Goal: Task Accomplishment & Management: Complete application form

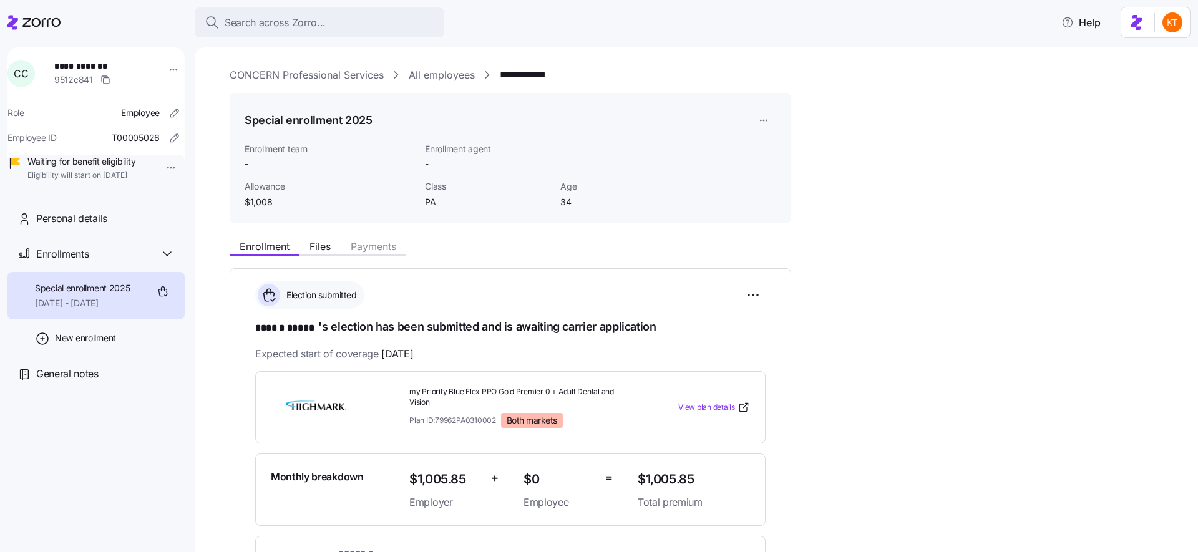
scroll to position [170, 0]
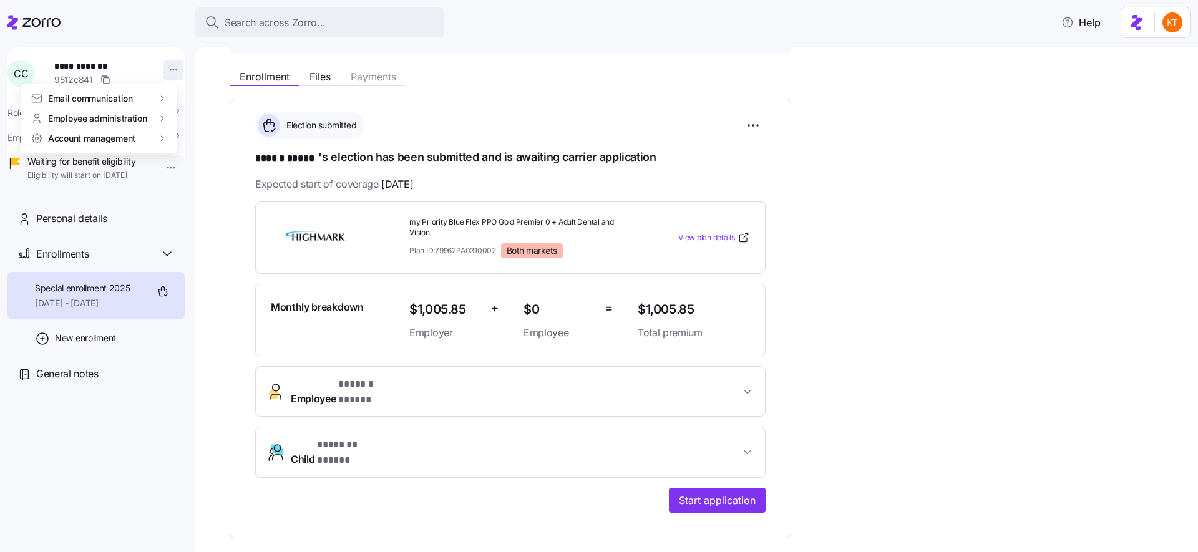
click at [168, 66] on html "**********" at bounding box center [599, 272] width 1198 height 545
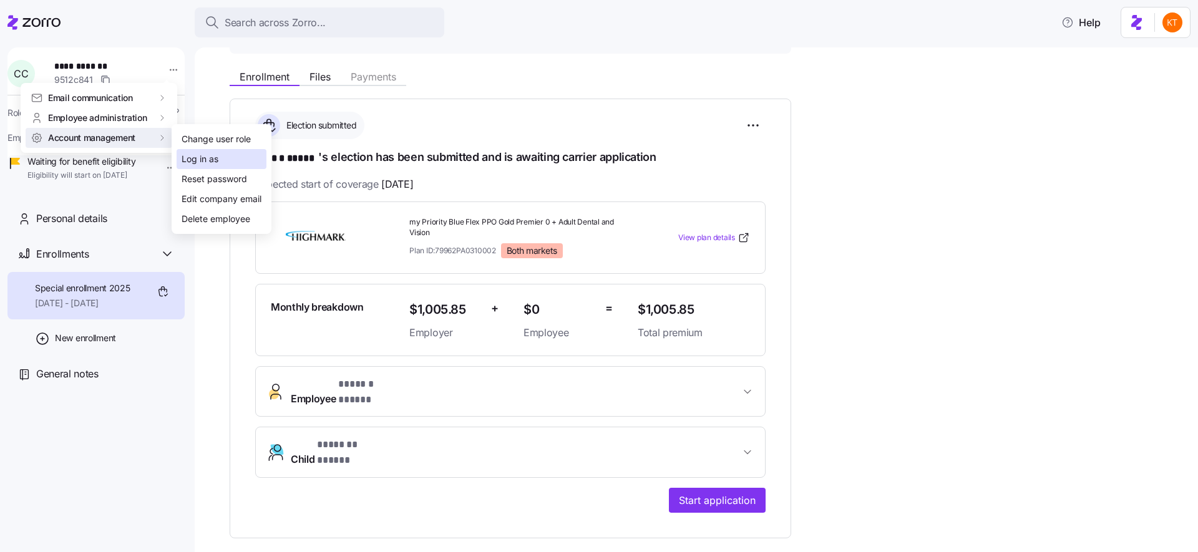
click at [231, 156] on div "Log in as" at bounding box center [222, 159] width 90 height 20
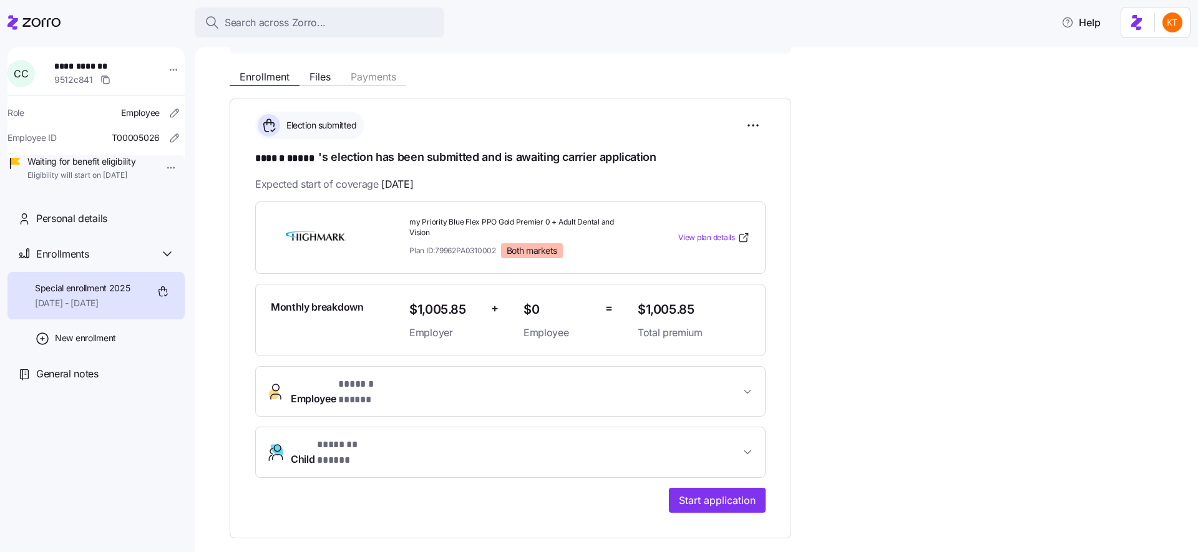
click at [175, 67] on div "**********" at bounding box center [95, 117] width 177 height 141
click at [174, 68] on html "**********" at bounding box center [599, 272] width 1198 height 545
click at [503, 79] on html "**********" at bounding box center [599, 272] width 1198 height 545
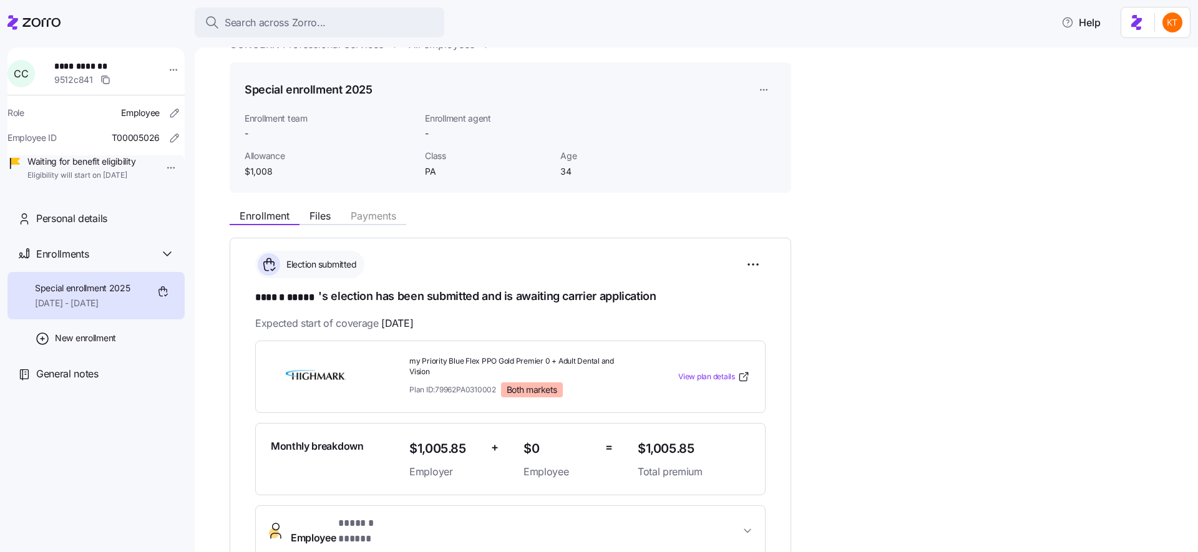
scroll to position [0, 0]
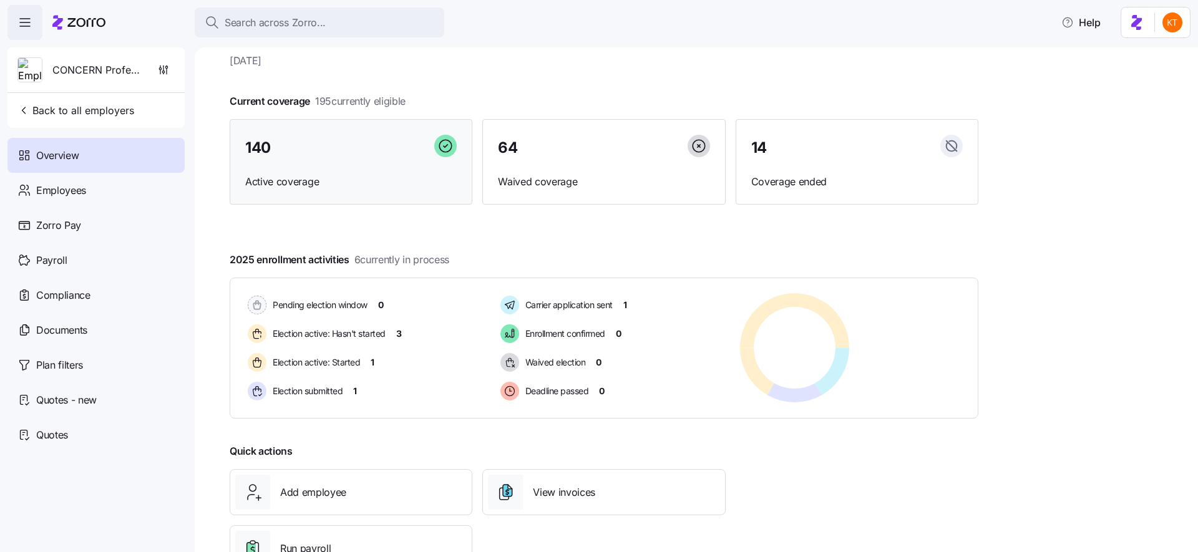
scroll to position [86, 0]
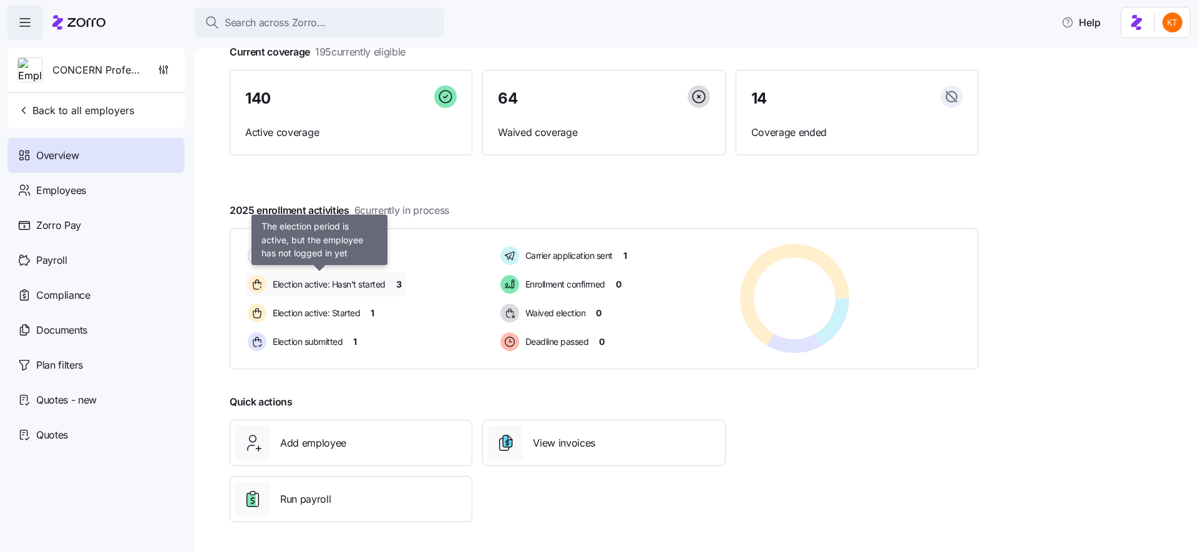
click at [380, 282] on span "Election active: Hasn't started" at bounding box center [327, 284] width 117 height 12
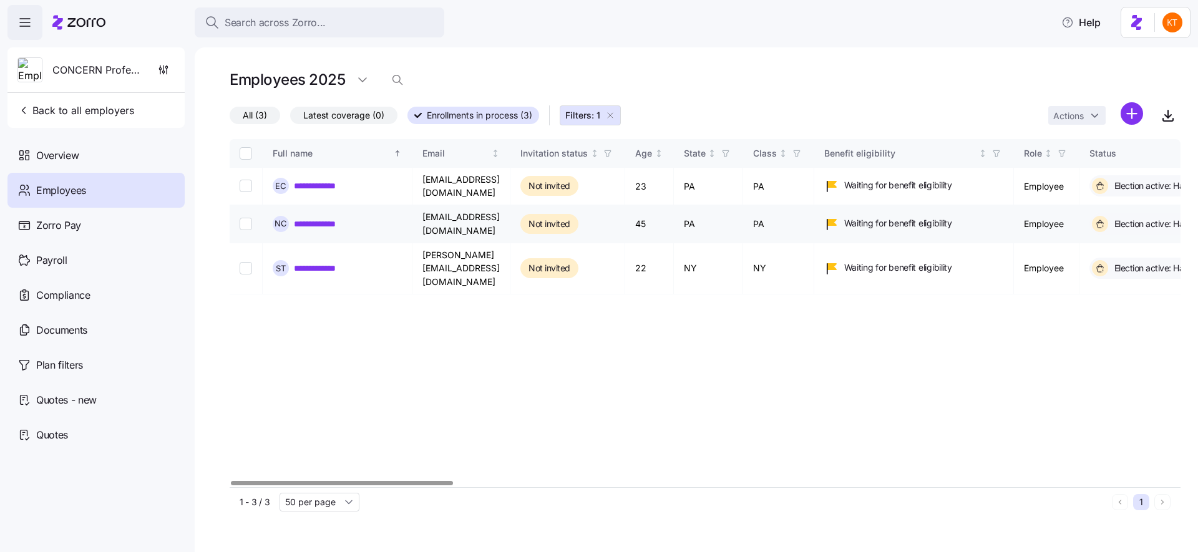
click at [338, 218] on link "**********" at bounding box center [322, 224] width 57 height 12
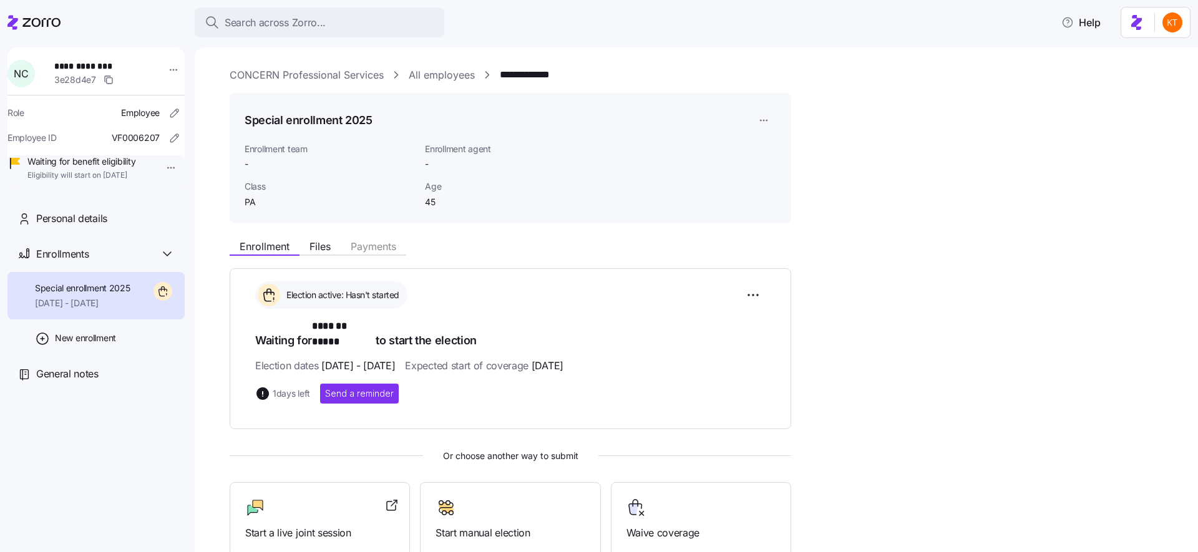
click at [175, 70] on div "**********" at bounding box center [95, 117] width 177 height 141
click at [170, 71] on html "**********" at bounding box center [599, 272] width 1198 height 545
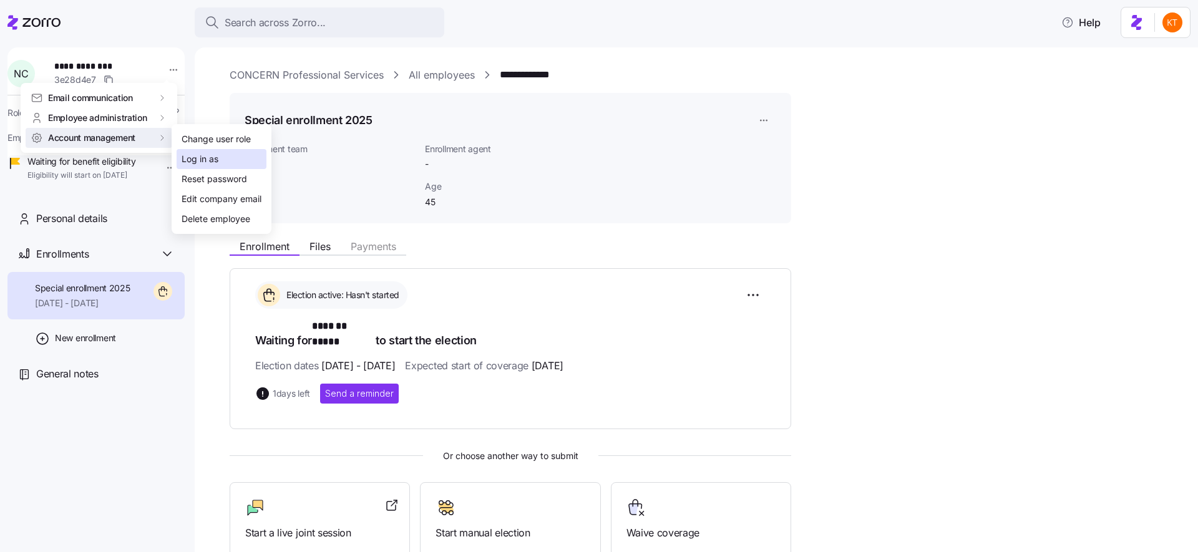
click at [208, 152] on div "Log in as" at bounding box center [222, 159] width 90 height 20
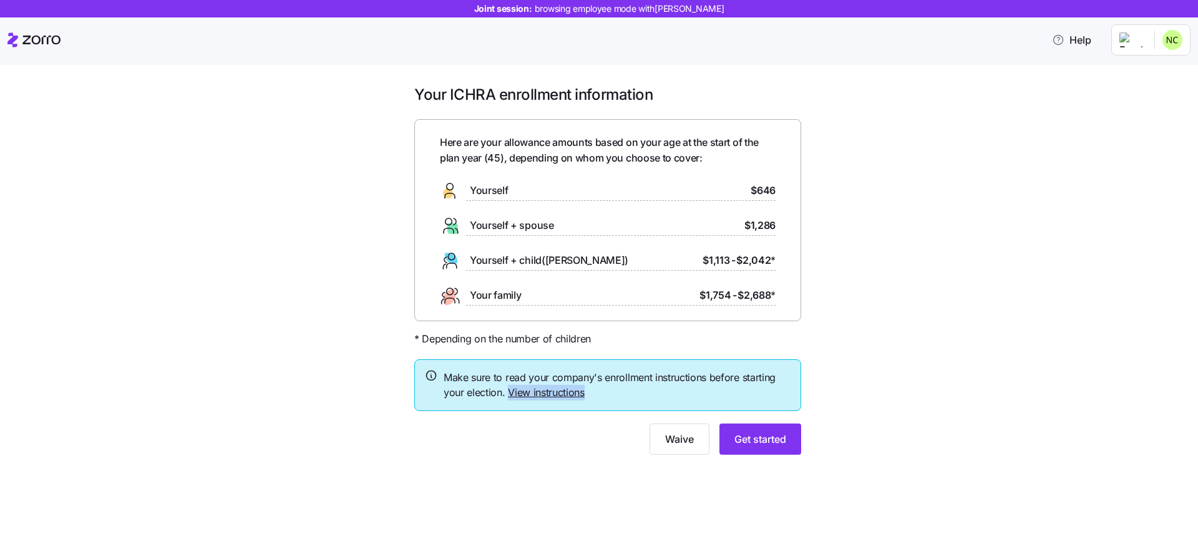
click at [565, 391] on link "View instructions" at bounding box center [546, 392] width 77 height 12
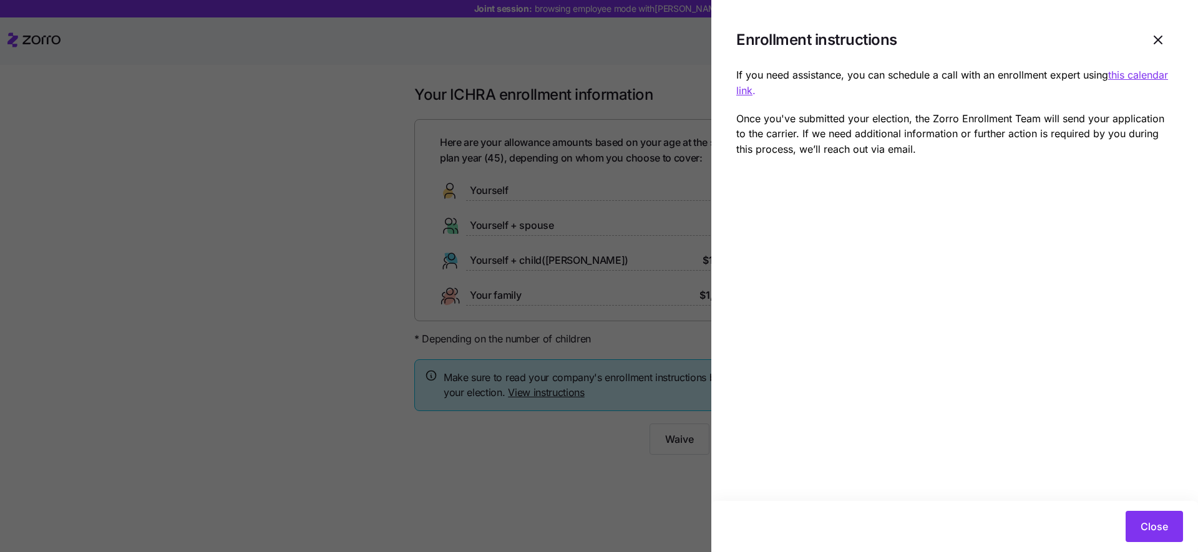
click at [583, 468] on div at bounding box center [599, 276] width 1198 height 552
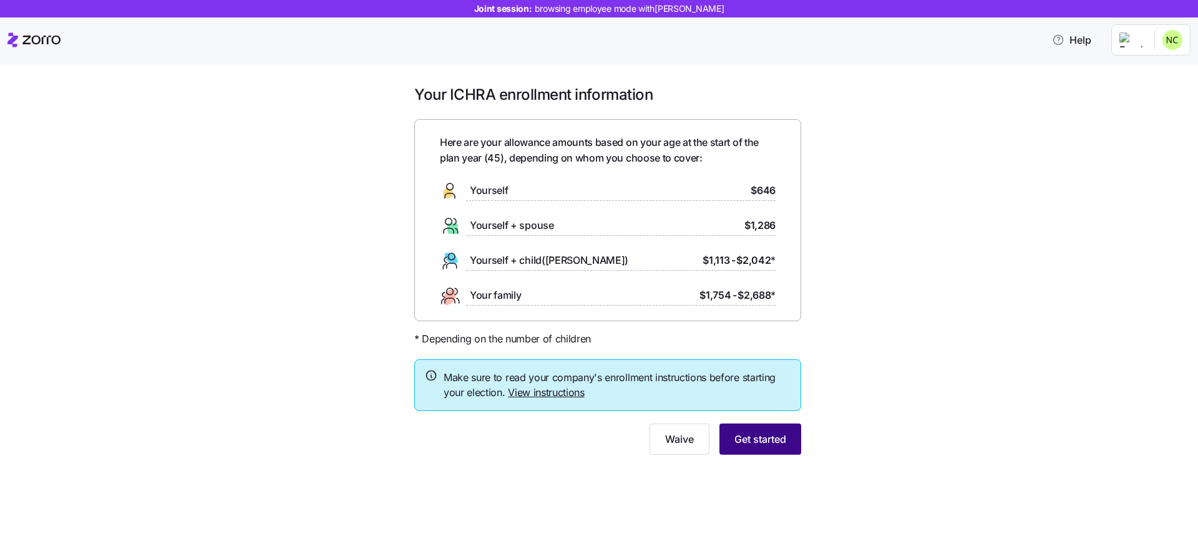
click at [728, 444] on button "Get started" at bounding box center [761, 439] width 82 height 31
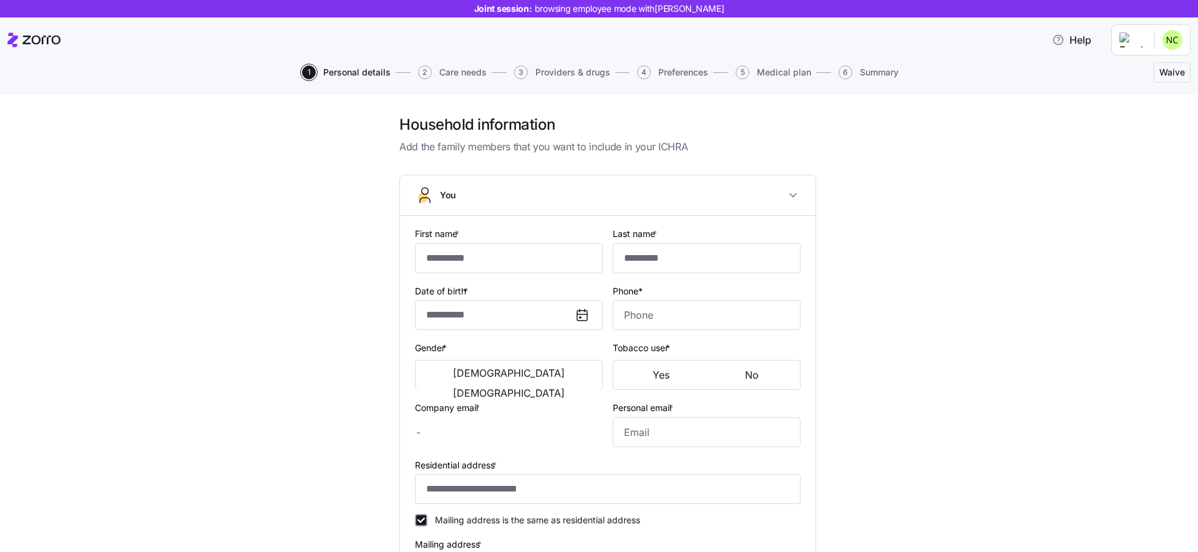
type input "*******"
type input "*****"
type input "ncoles@concern4kids.org"
type input "nicoleecoles80@gmail.com"
type input "**********"
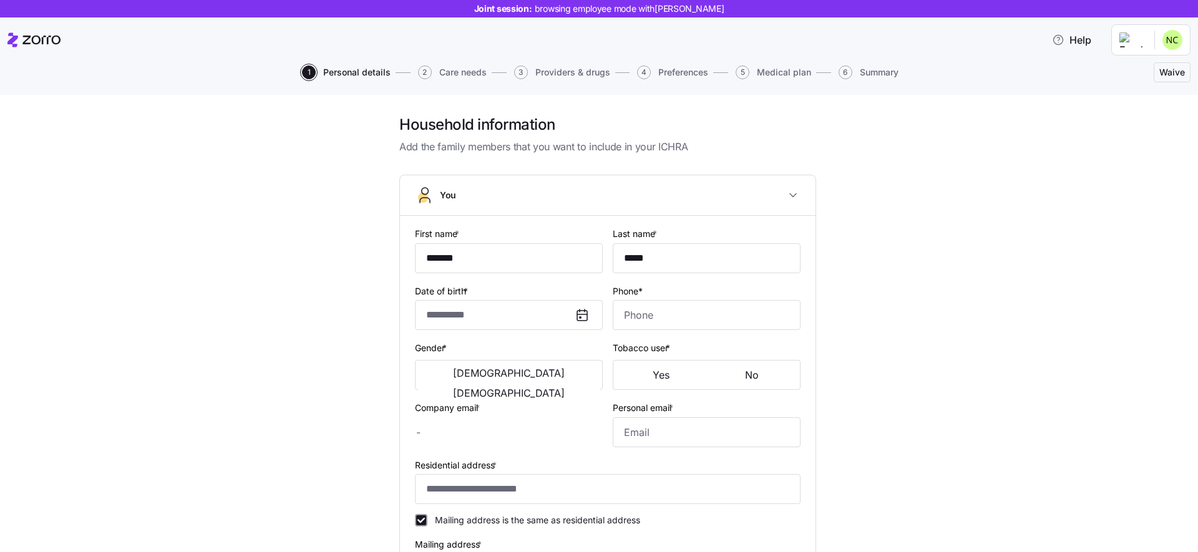
checkbox input "true"
type input "**********"
type input "(607) 425-4215"
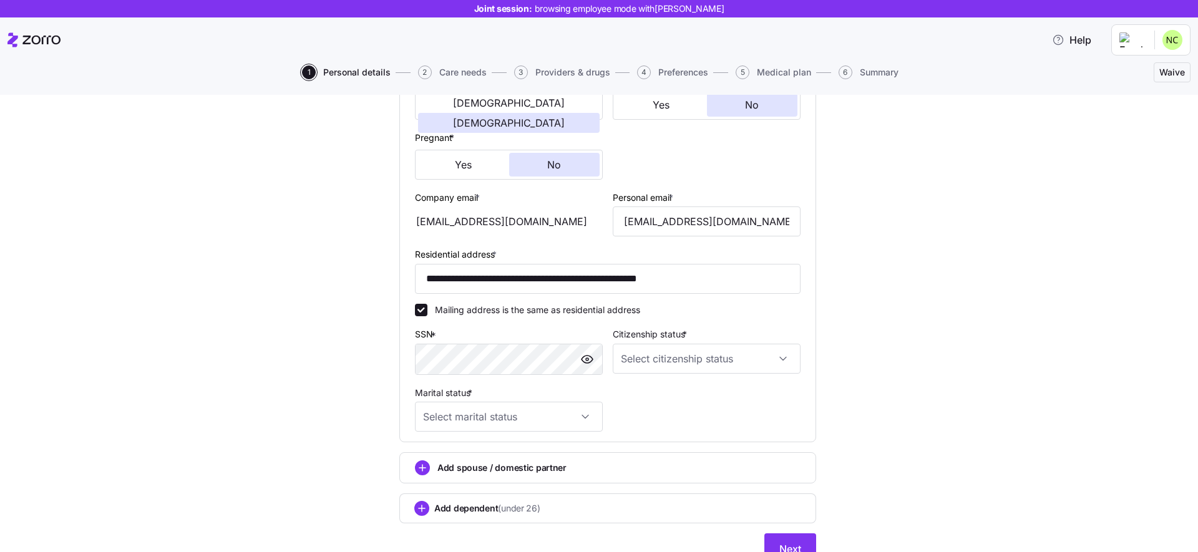
scroll to position [328, 0]
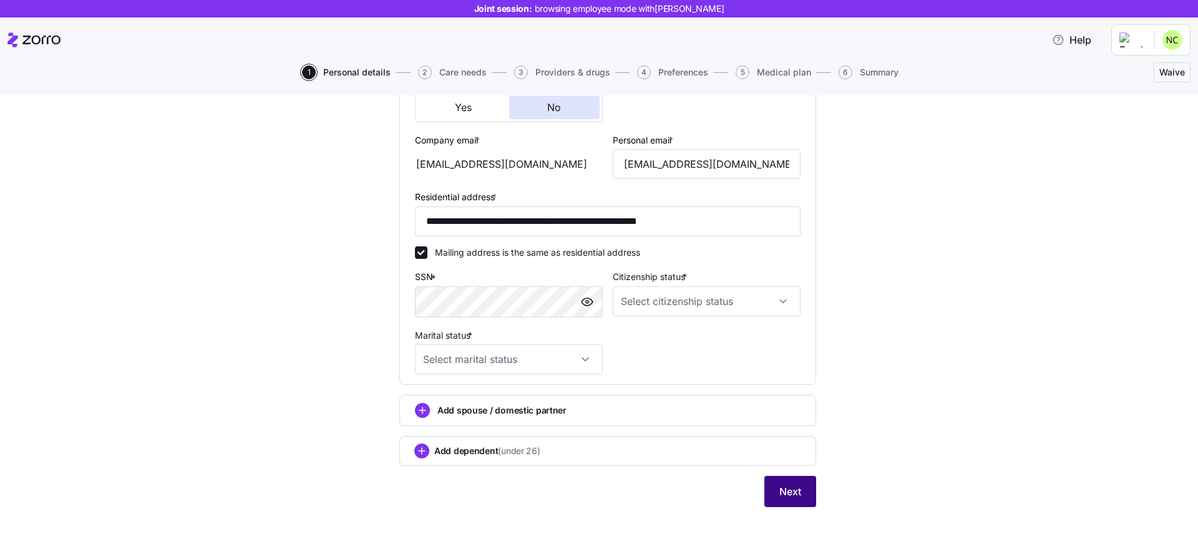
click at [771, 496] on button "Next" at bounding box center [791, 491] width 52 height 31
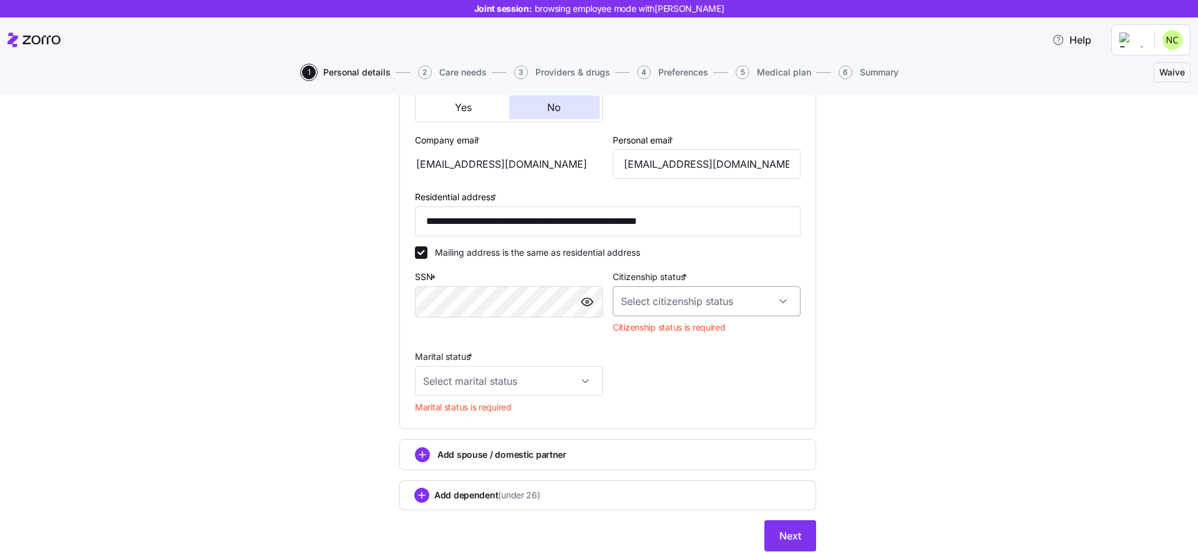
click at [728, 313] on input "Citizenship status *" at bounding box center [707, 301] width 188 height 30
click at [705, 338] on div "[DEMOGRAPHIC_DATA] citizen" at bounding box center [703, 339] width 178 height 26
type input "[DEMOGRAPHIC_DATA] citizen"
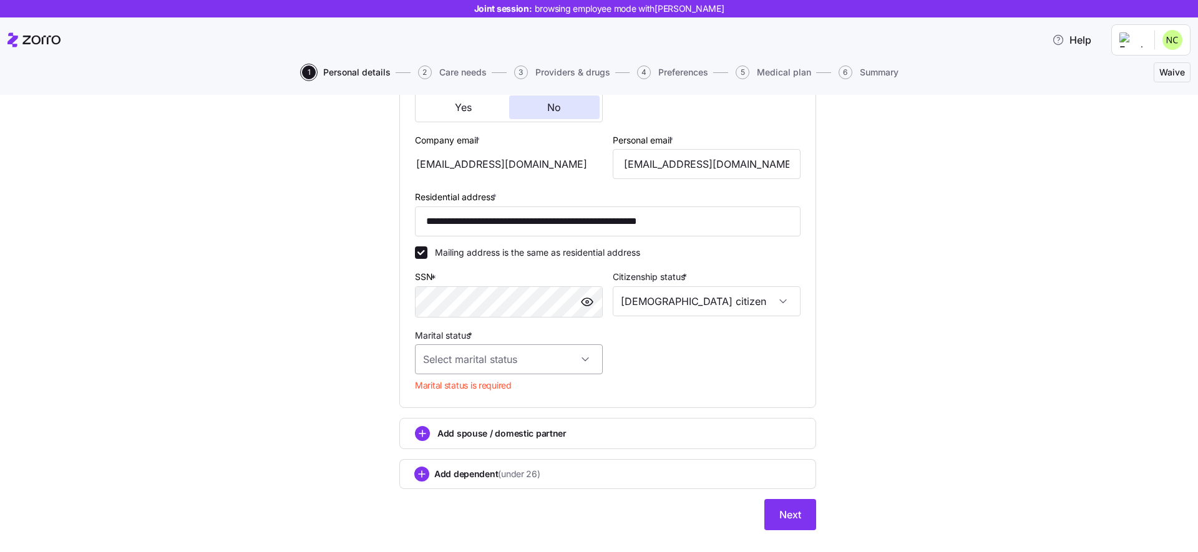
click at [546, 366] on input "Marital status *" at bounding box center [509, 360] width 188 height 30
click at [540, 386] on div "Single" at bounding box center [505, 397] width 178 height 26
type input "Single"
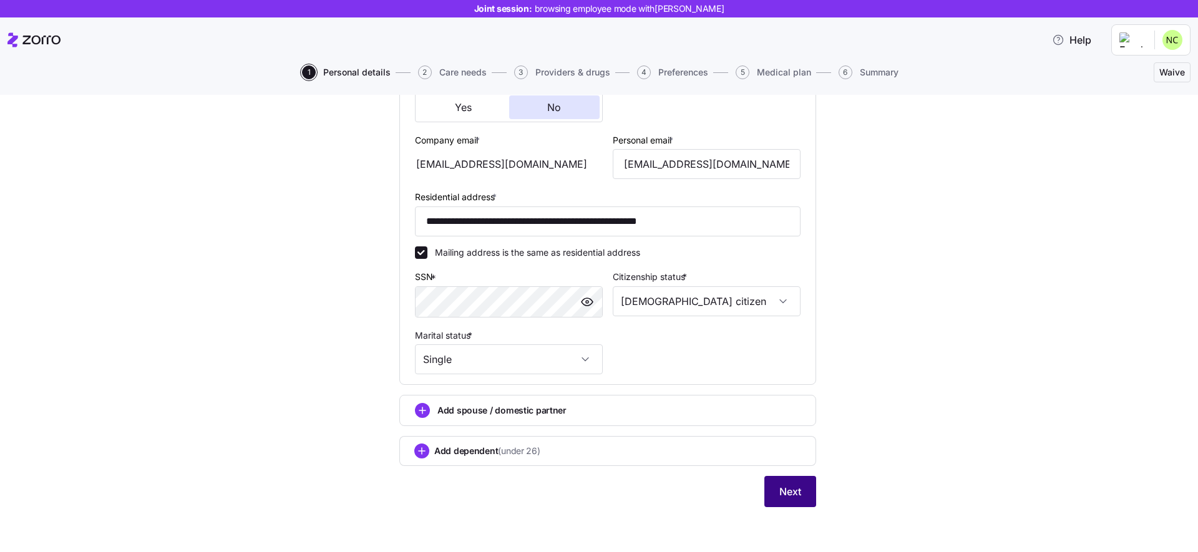
click at [781, 495] on span "Next" at bounding box center [791, 491] width 22 height 15
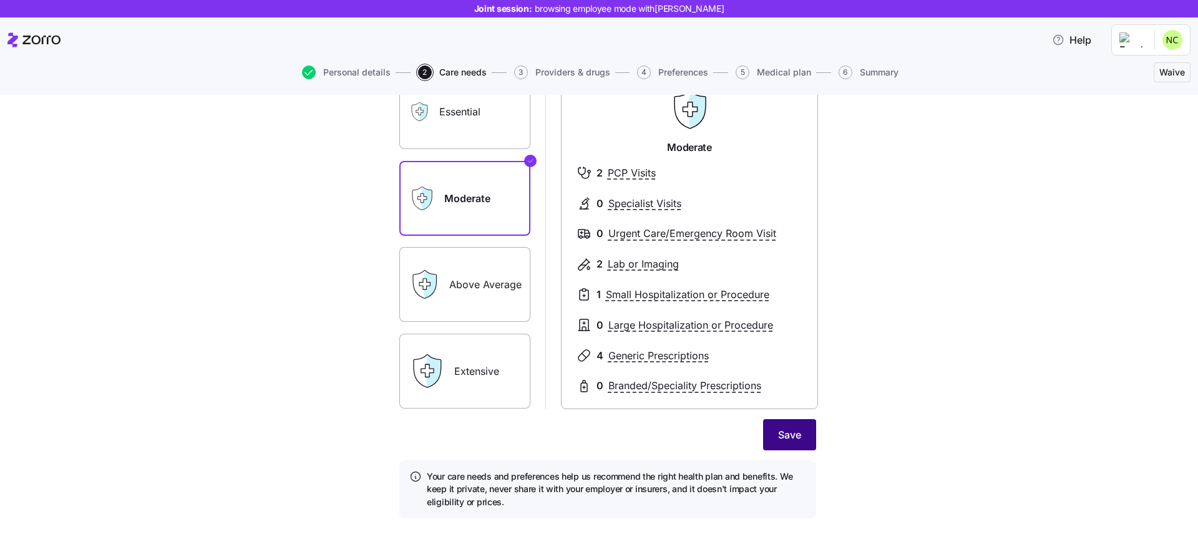
scroll to position [119, 0]
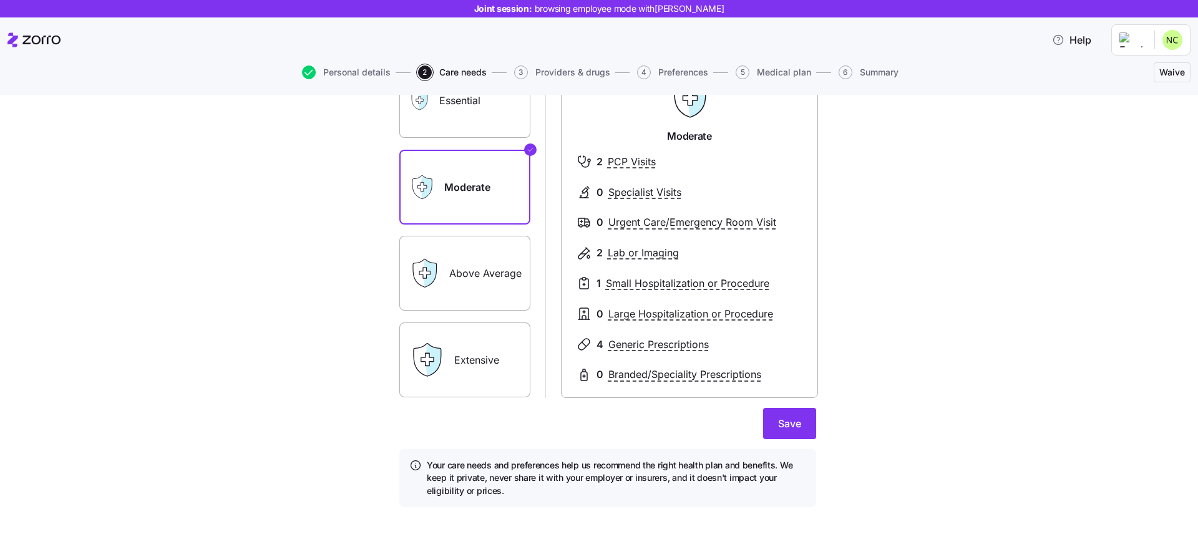
drag, startPoint x: 790, startPoint y: 435, endPoint x: 928, endPoint y: 383, distance: 148.2
click at [944, 386] on div "Expected level of care Select the level of healthcare services each household m…" at bounding box center [608, 259] width 1146 height 527
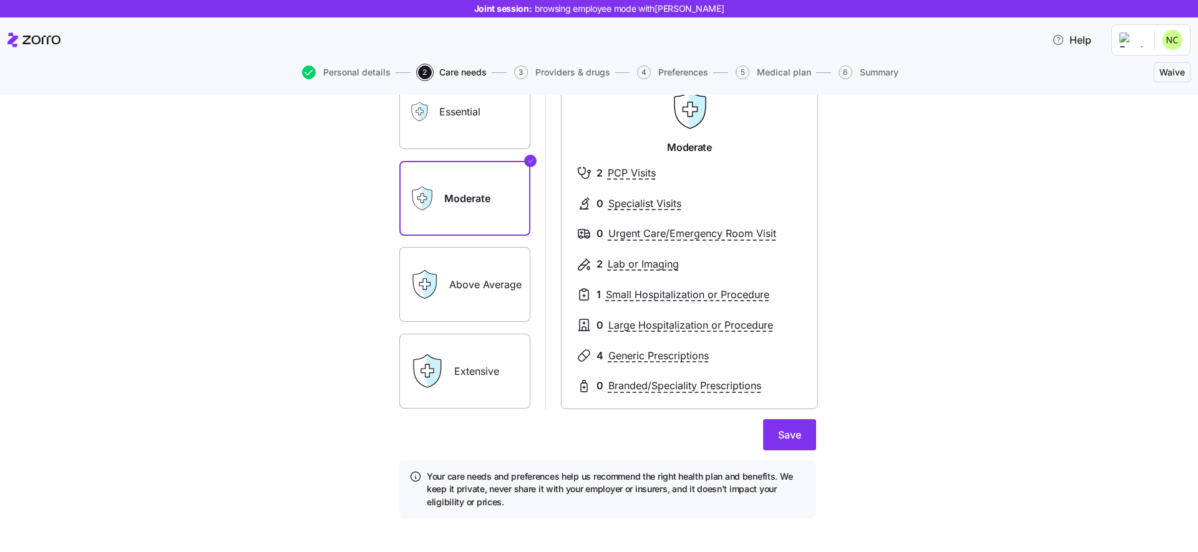
scroll to position [85, 0]
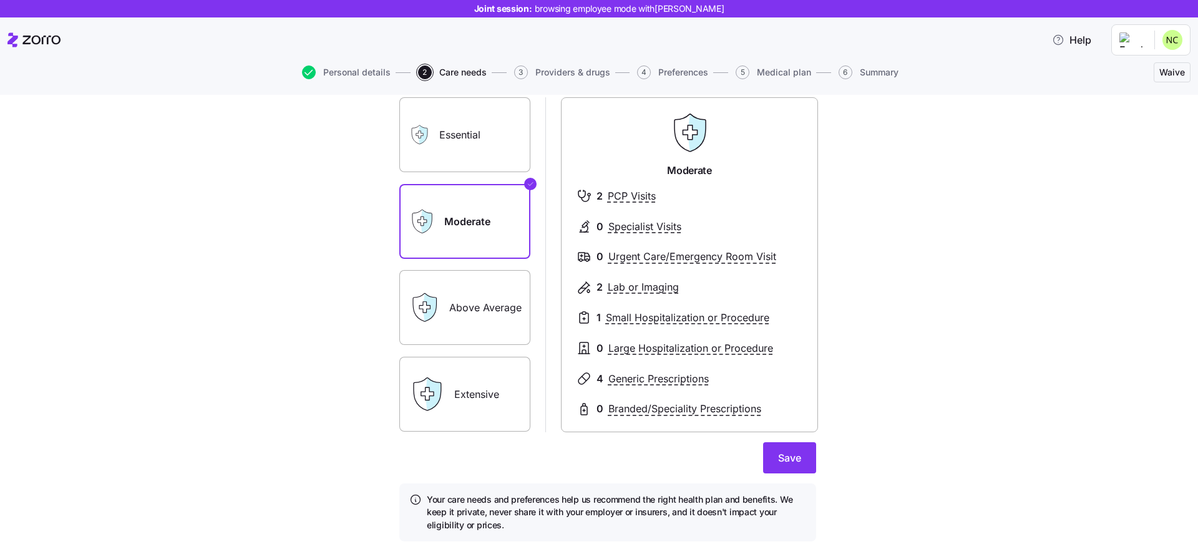
click at [452, 155] on label "Essential" at bounding box center [464, 134] width 131 height 75
click at [0, 0] on input "Essential" at bounding box center [0, 0] width 0 height 0
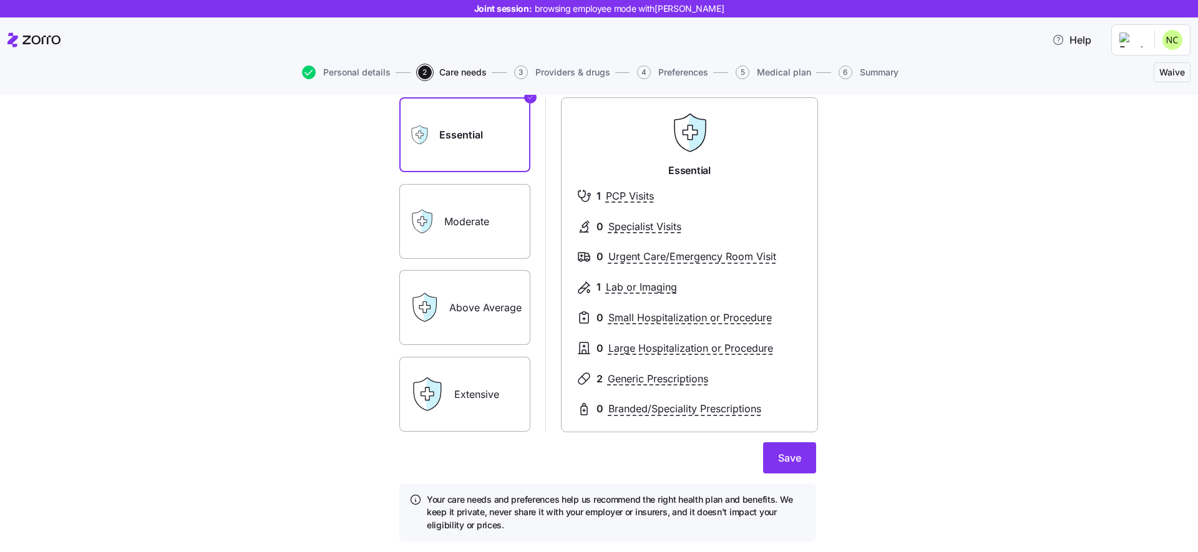
click at [466, 255] on label "Moderate" at bounding box center [464, 221] width 131 height 75
click at [0, 0] on input "Moderate" at bounding box center [0, 0] width 0 height 0
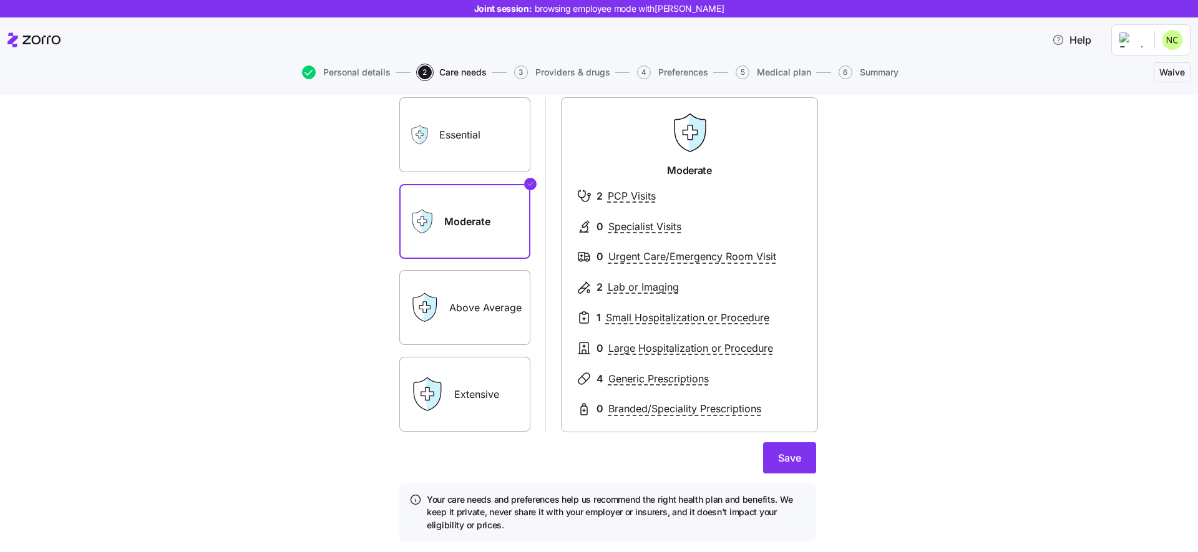
click at [484, 305] on label "Above Average" at bounding box center [464, 307] width 131 height 75
click at [0, 0] on input "Above Average" at bounding box center [0, 0] width 0 height 0
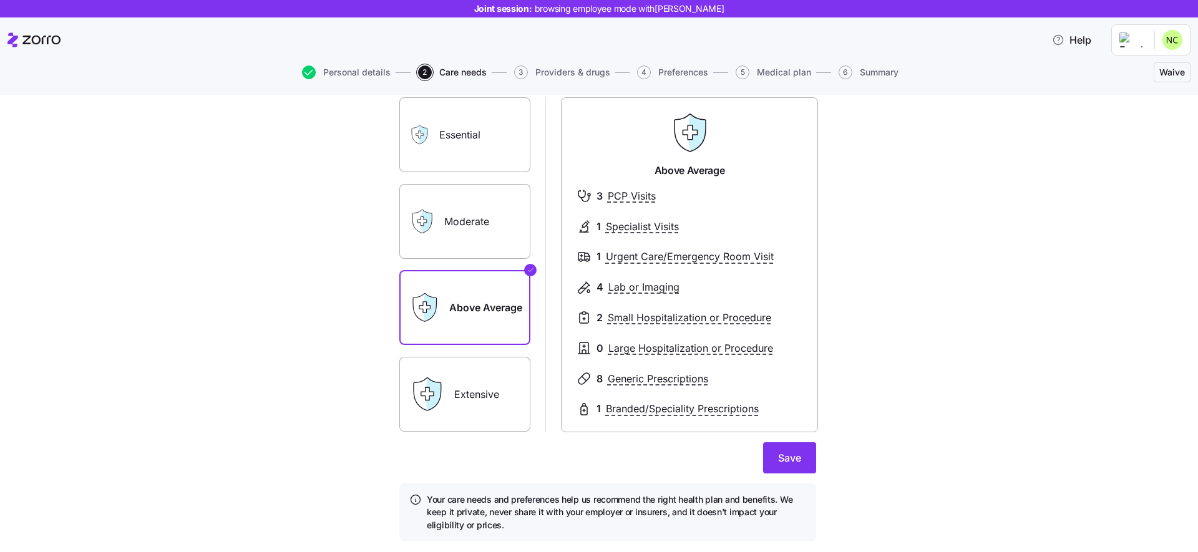
click at [429, 380] on icon at bounding box center [426, 394] width 35 height 35
click at [427, 397] on icon at bounding box center [433, 394] width 15 height 32
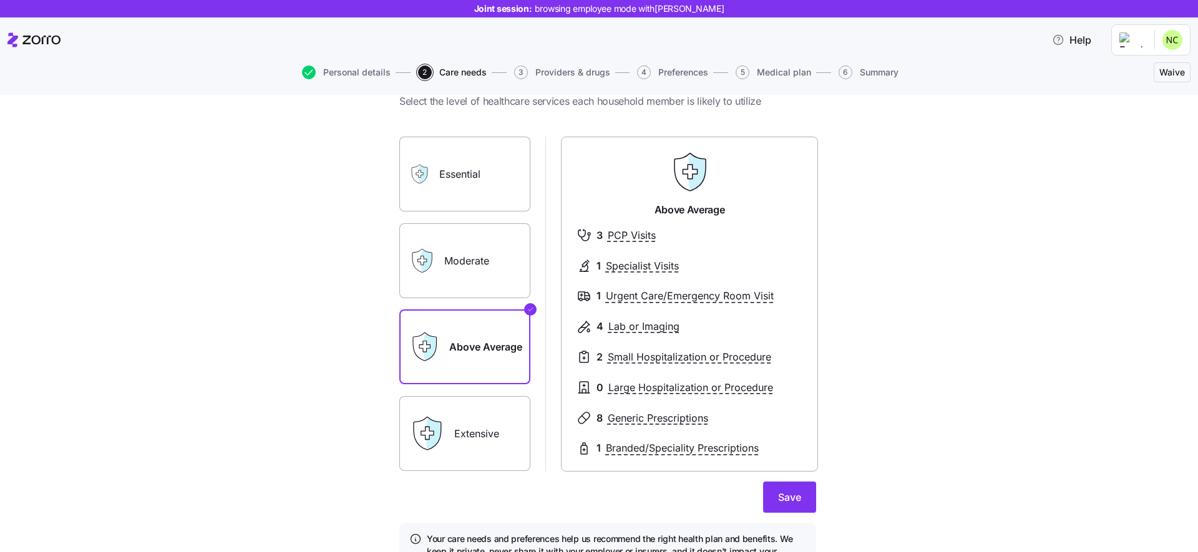
scroll to position [119, 0]
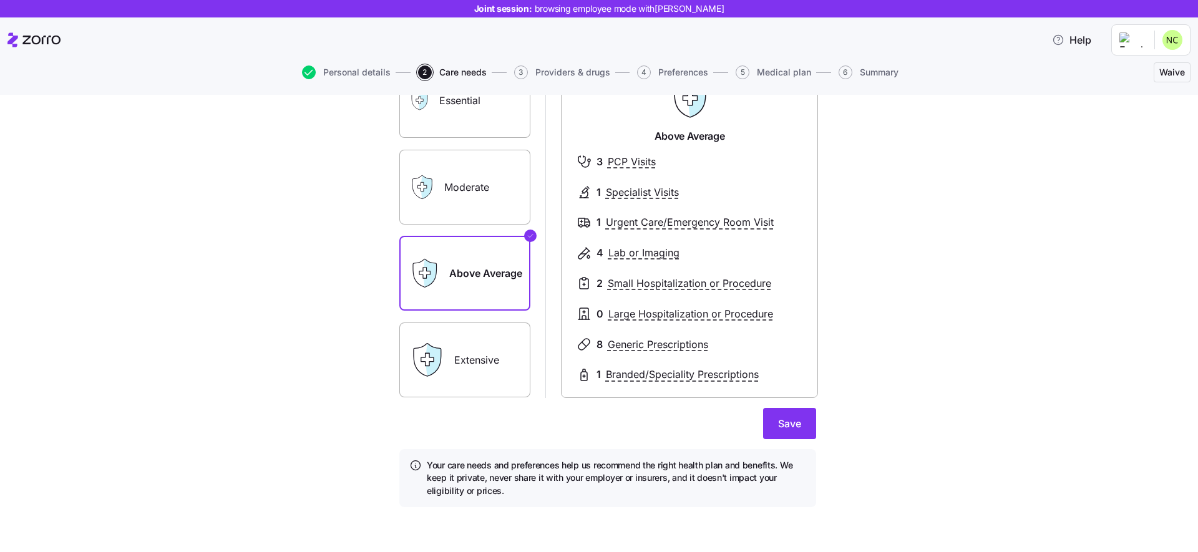
click at [462, 379] on label "Extensive" at bounding box center [464, 360] width 131 height 75
click at [0, 0] on input "Extensive" at bounding box center [0, 0] width 0 height 0
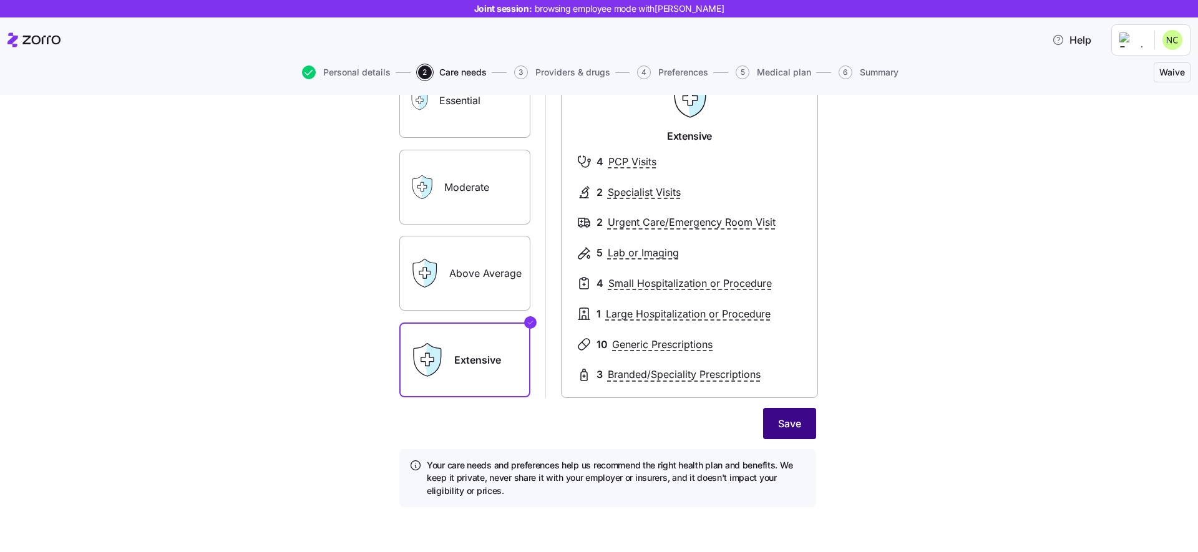
click at [768, 415] on button "Save" at bounding box center [789, 423] width 53 height 31
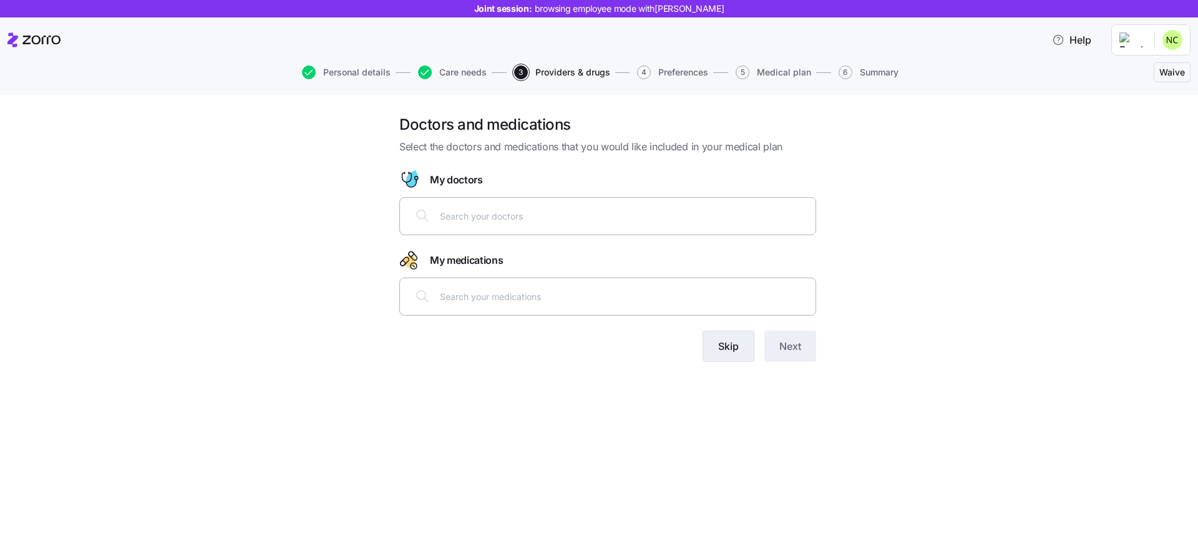
click at [718, 346] on span "Skip" at bounding box center [728, 346] width 21 height 15
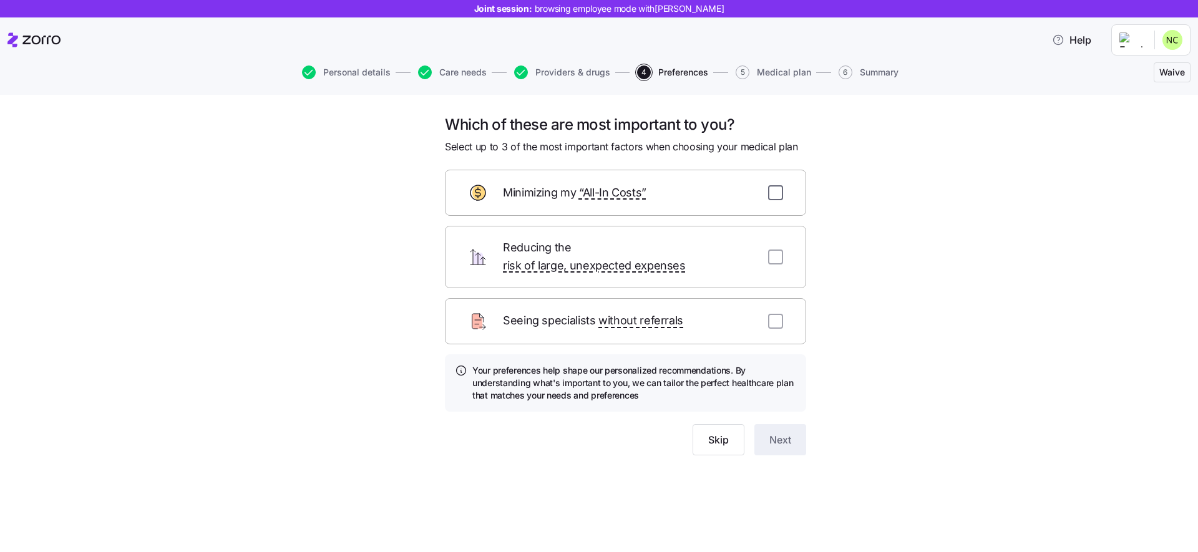
click at [780, 195] on input "checkbox" at bounding box center [775, 192] width 15 height 15
checkbox input "true"
click at [779, 235] on div "Reducing the risk of large, unexpected expenses" at bounding box center [625, 257] width 361 height 62
click at [779, 250] on input "checkbox" at bounding box center [775, 257] width 15 height 15
checkbox input "true"
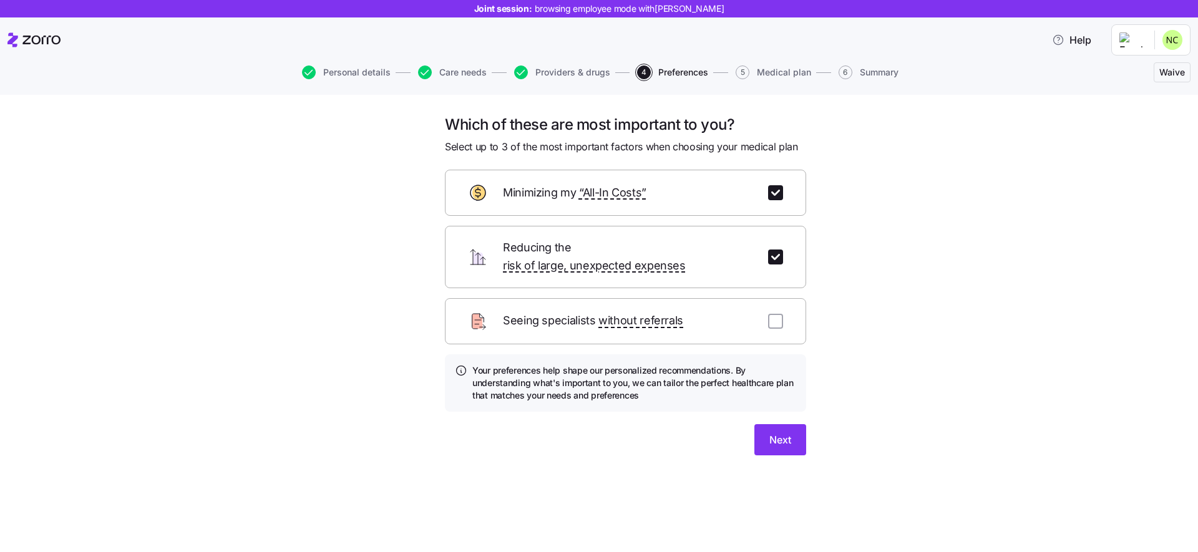
click at [776, 316] on div "Seeing specialists without referrals" at bounding box center [625, 321] width 361 height 46
click at [777, 315] on div "Seeing specialists without referrals" at bounding box center [625, 321] width 361 height 46
click at [777, 314] on input "checkbox" at bounding box center [775, 321] width 15 height 15
checkbox input "true"
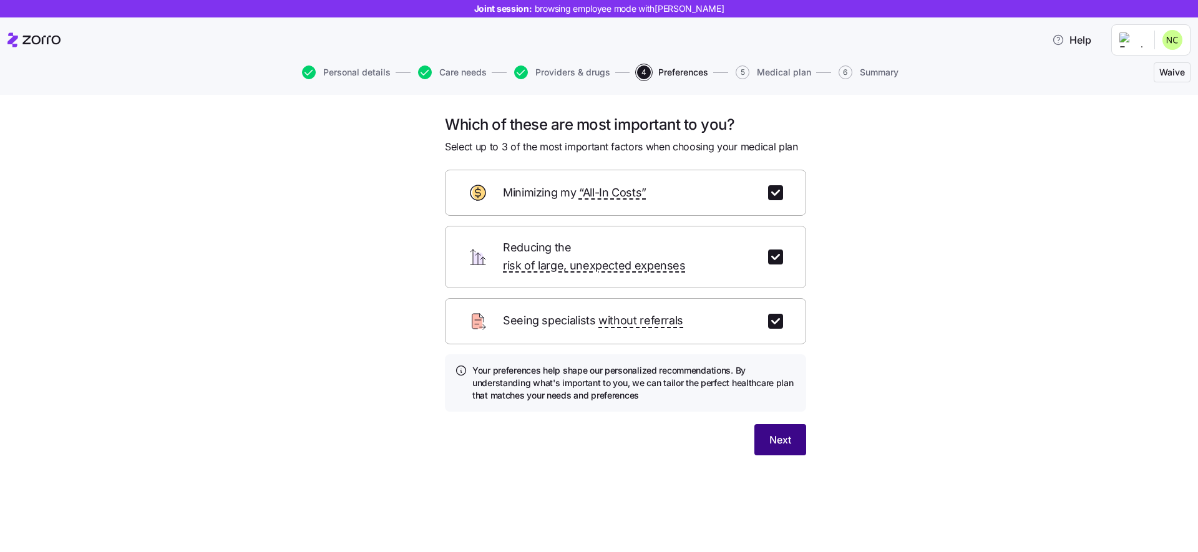
click at [784, 433] on span "Next" at bounding box center [781, 440] width 22 height 15
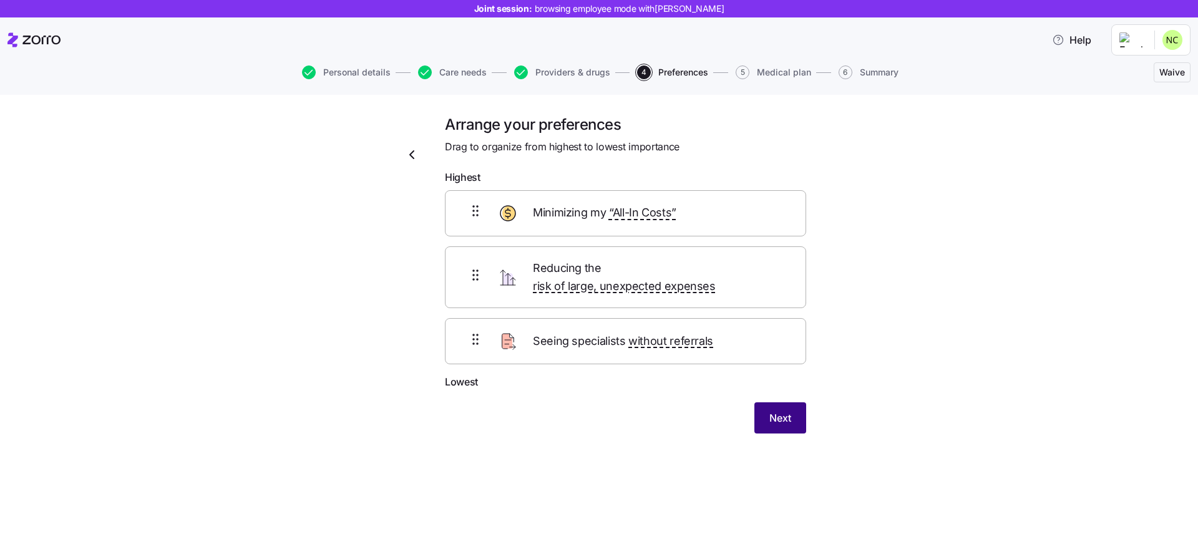
click at [795, 412] on button "Next" at bounding box center [781, 418] width 52 height 31
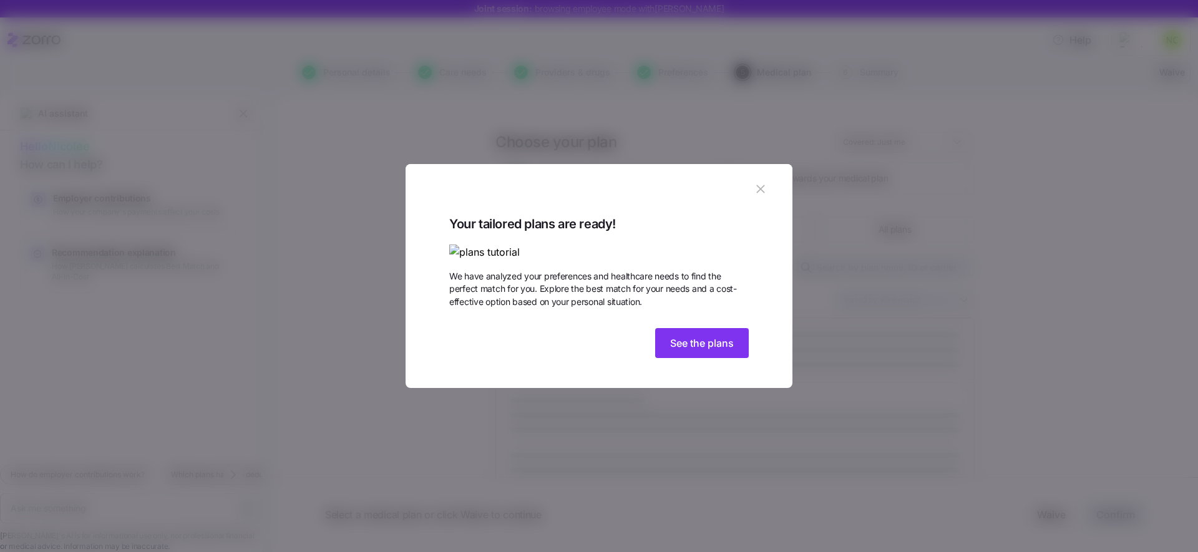
type textarea "x"
click at [688, 351] on span "See the plans" at bounding box center [702, 343] width 64 height 15
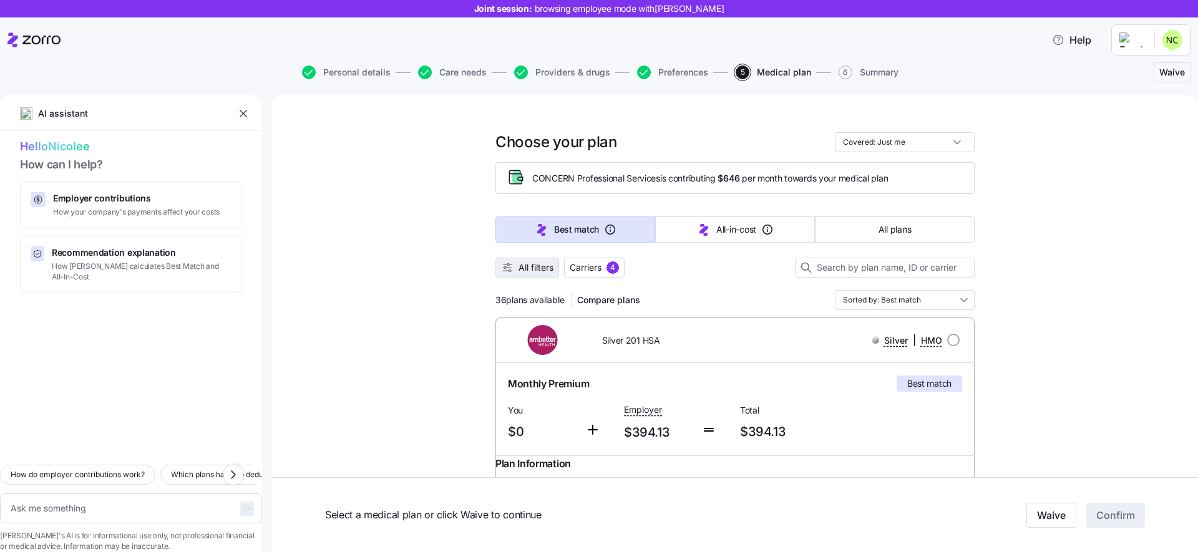
click at [533, 272] on span "All filters" at bounding box center [536, 268] width 35 height 12
type textarea "x"
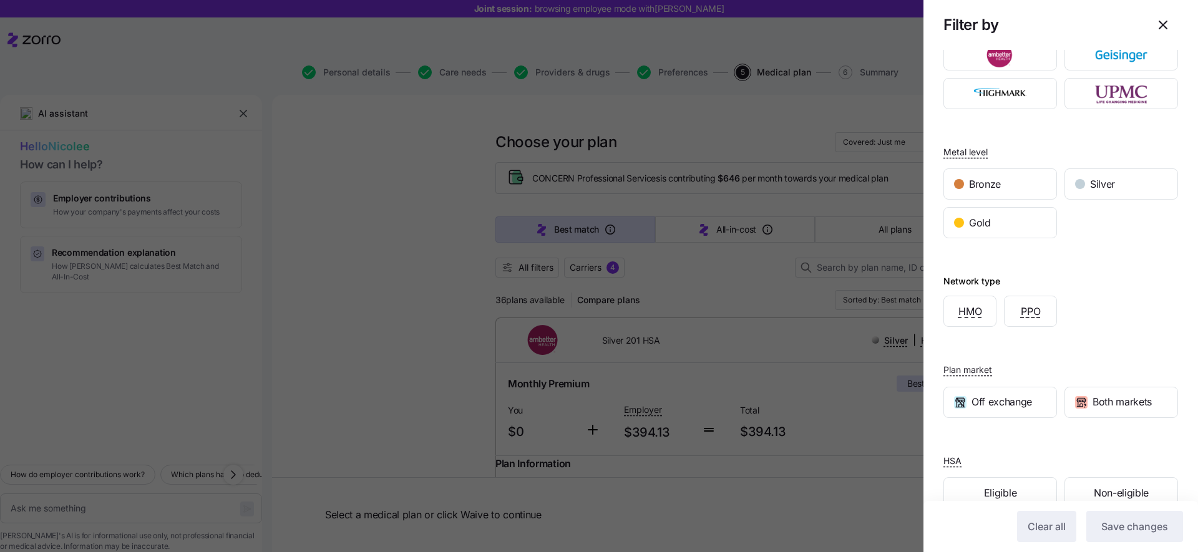
scroll to position [71, 0]
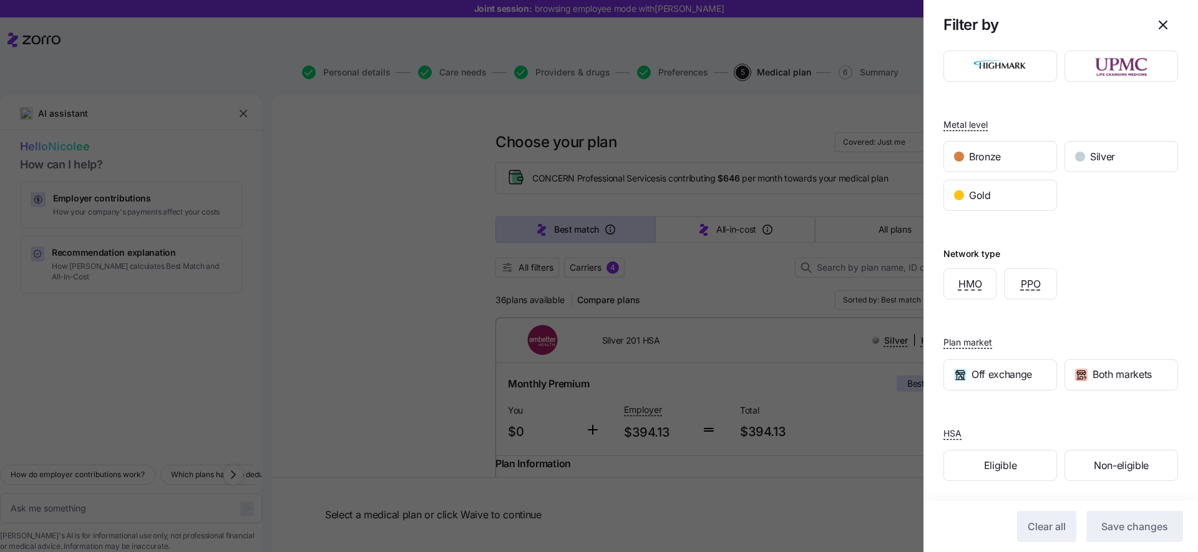
click at [755, 310] on div at bounding box center [599, 276] width 1198 height 552
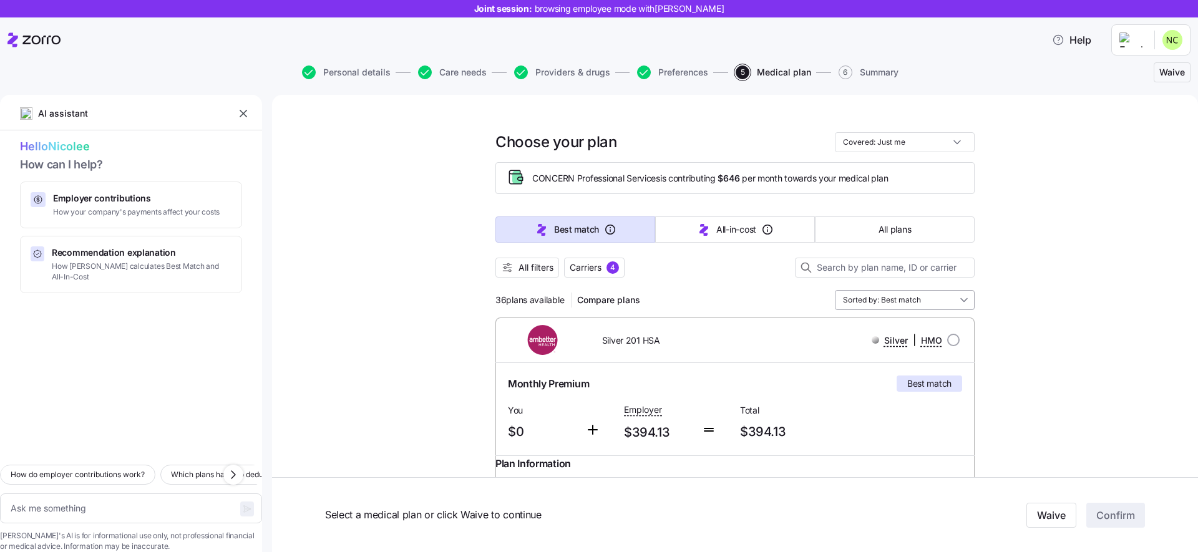
click at [846, 295] on input "Sorted by: Best match" at bounding box center [905, 300] width 140 height 20
click at [578, 299] on span "Compare plans" at bounding box center [608, 300] width 63 height 12
type textarea "x"
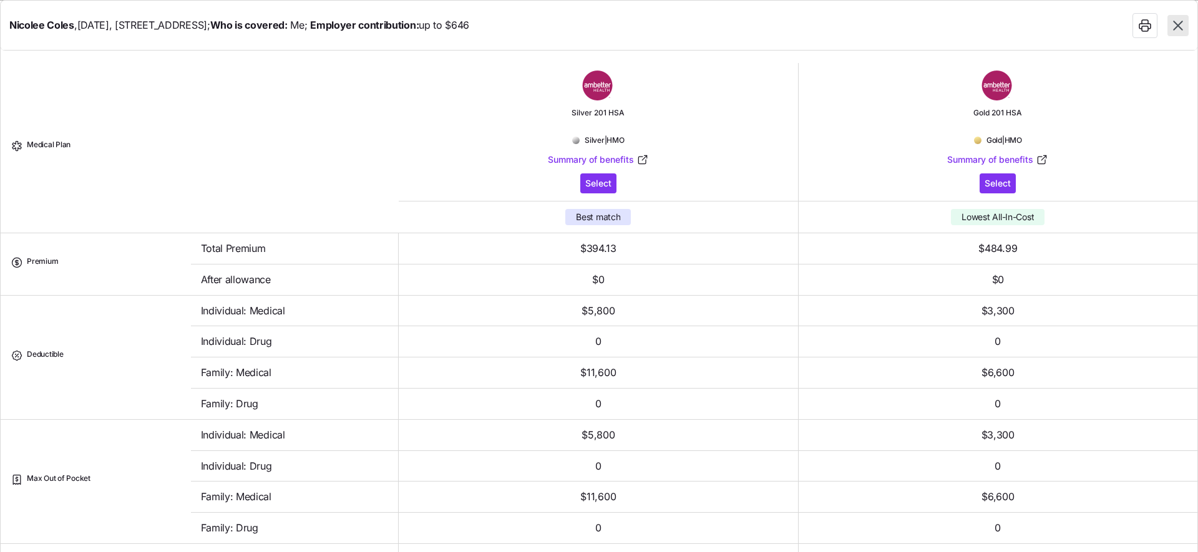
click at [1177, 22] on icon "button" at bounding box center [1178, 25] width 16 height 16
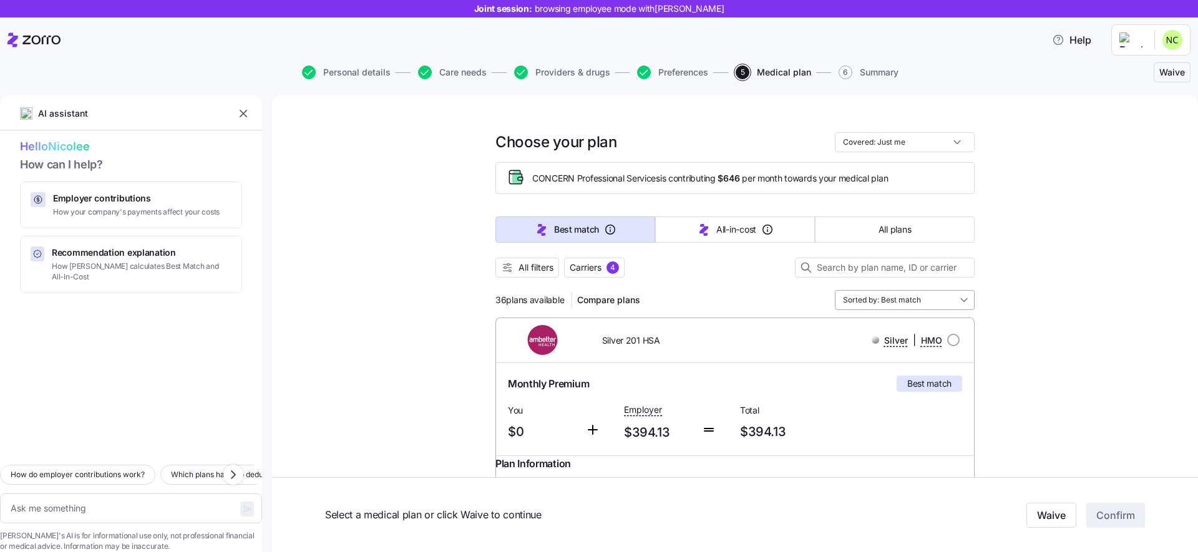
click at [893, 306] on input "Sorted by: Best match" at bounding box center [905, 300] width 140 height 20
click at [97, 257] on span "Recommendation explanation" at bounding box center [142, 253] width 180 height 12
type textarea "x"
type textarea "Can you explain how Zorro calculates the Best Match and Lowest All-In-Cost reco…"
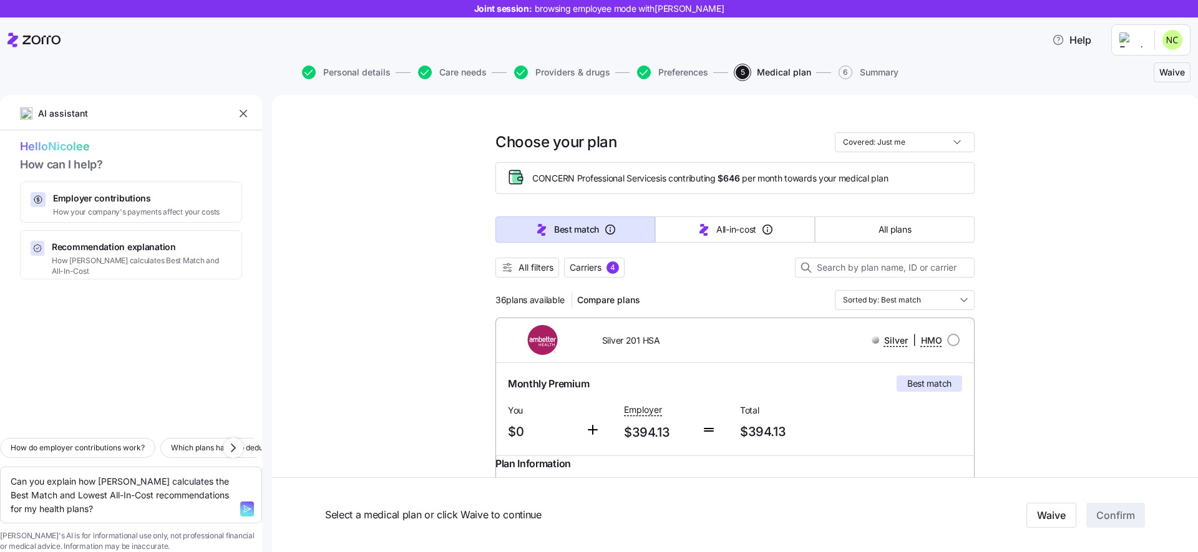
click at [242, 504] on icon "button" at bounding box center [247, 509] width 10 height 10
type textarea "x"
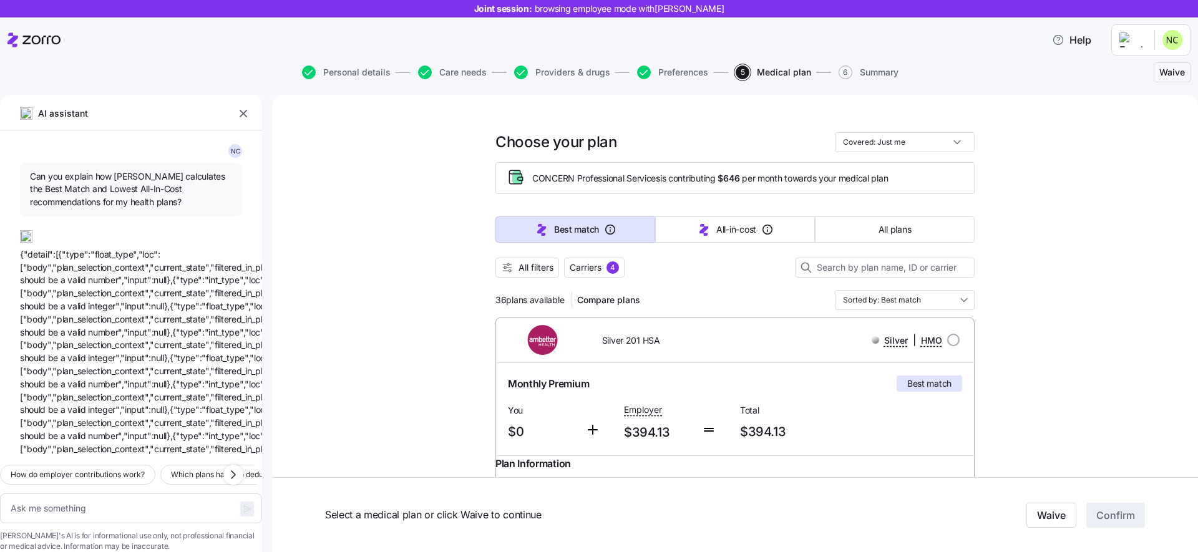
scroll to position [0, 0]
drag, startPoint x: 126, startPoint y: 207, endPoint x: 30, endPoint y: 180, distance: 100.0
click at [30, 180] on span "Can you explain how Zorro calculates the Best Match and Lowest All-In-Cost reco…" at bounding box center [131, 191] width 202 height 38
copy span "Can you explain how Zorro calculates the Best Match and Lowest All-In-Cost reco…"
click at [64, 498] on textarea at bounding box center [131, 509] width 262 height 30
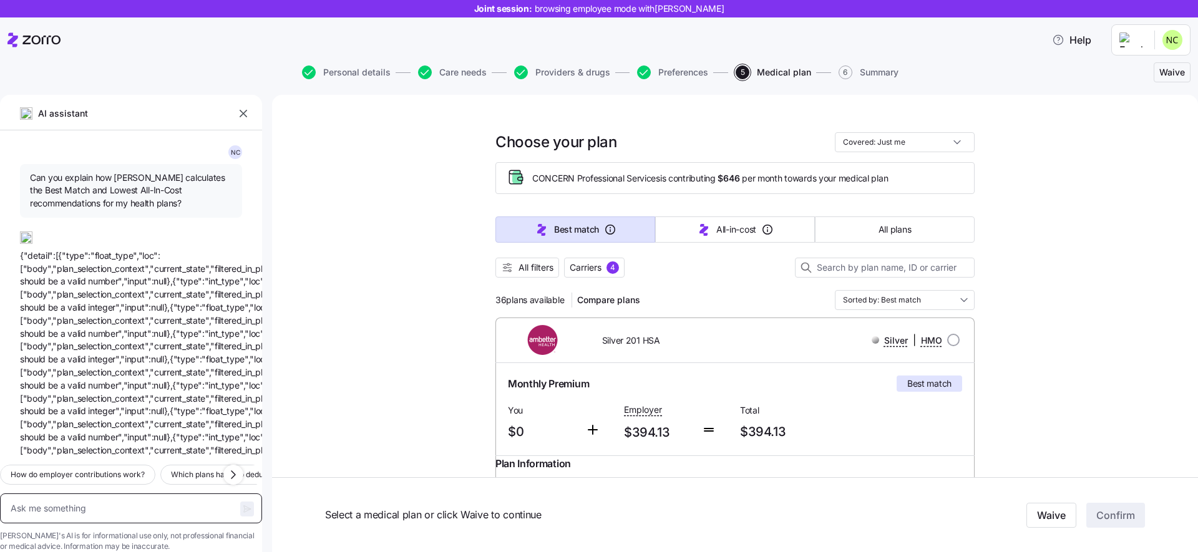
paste textarea "Can you explain how Zorro calculates the Best Match and Lowest All-In-Cost reco…"
type textarea "x"
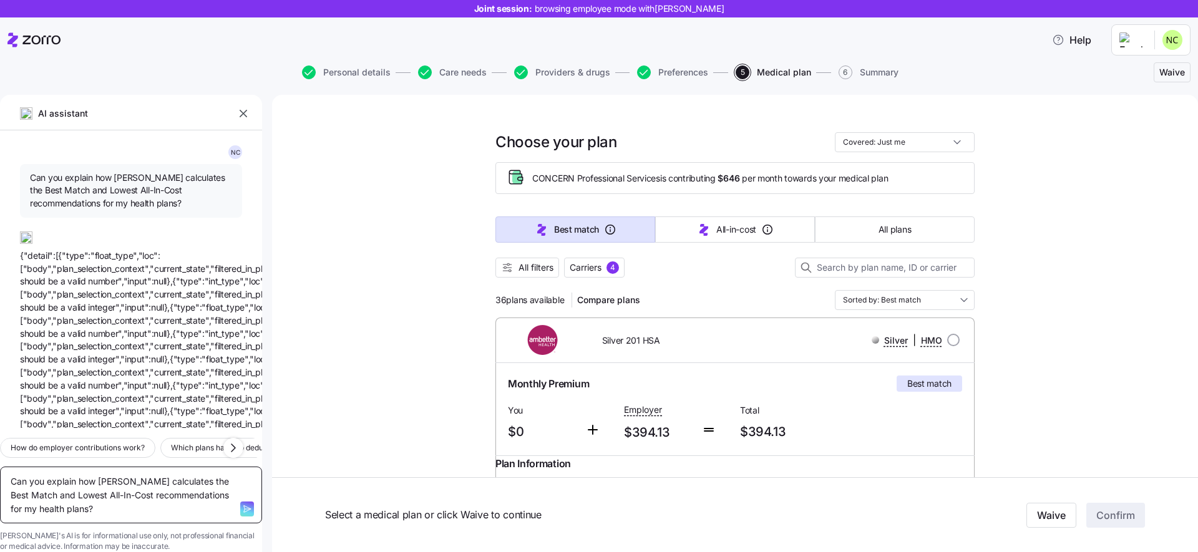
type textarea "Can you explain how Zorro calculates the Best Match and Lowest All-In-Cost reco…"
type textarea "x"
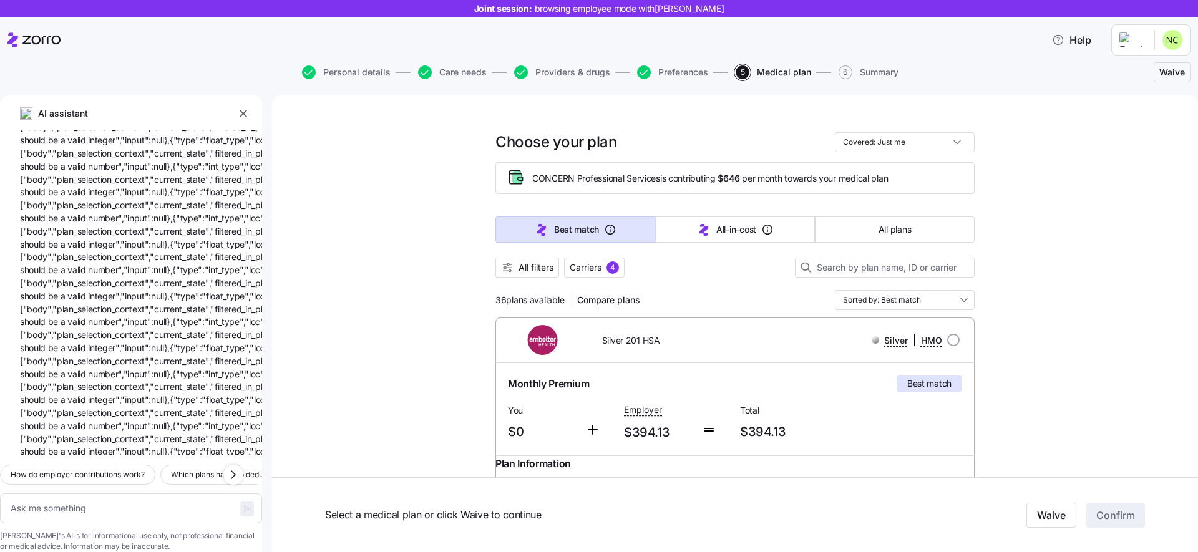
scroll to position [794, 0]
click at [144, 465] on button "How do employer contributions work?" at bounding box center [77, 475] width 155 height 20
type textarea "x"
type textarea "How do employer contributions work?"
click at [242, 504] on icon "button" at bounding box center [247, 509] width 10 height 10
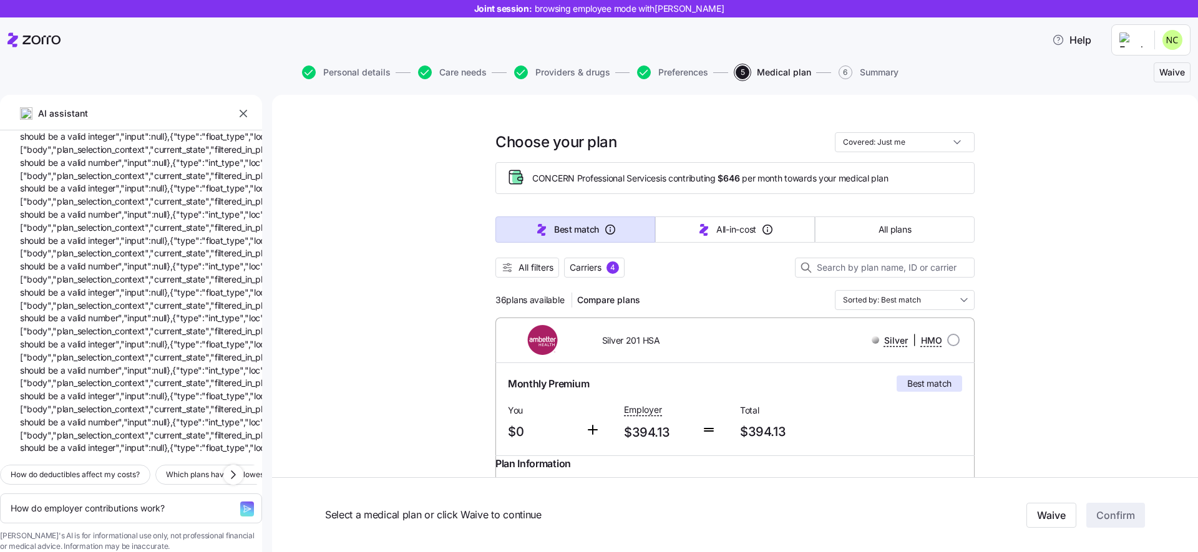
type textarea "x"
click at [188, 469] on span "Which plans have the lowest deductible?" at bounding box center [237, 475] width 143 height 12
type textarea "x"
type textarea "Which plans have the lowest deductible?"
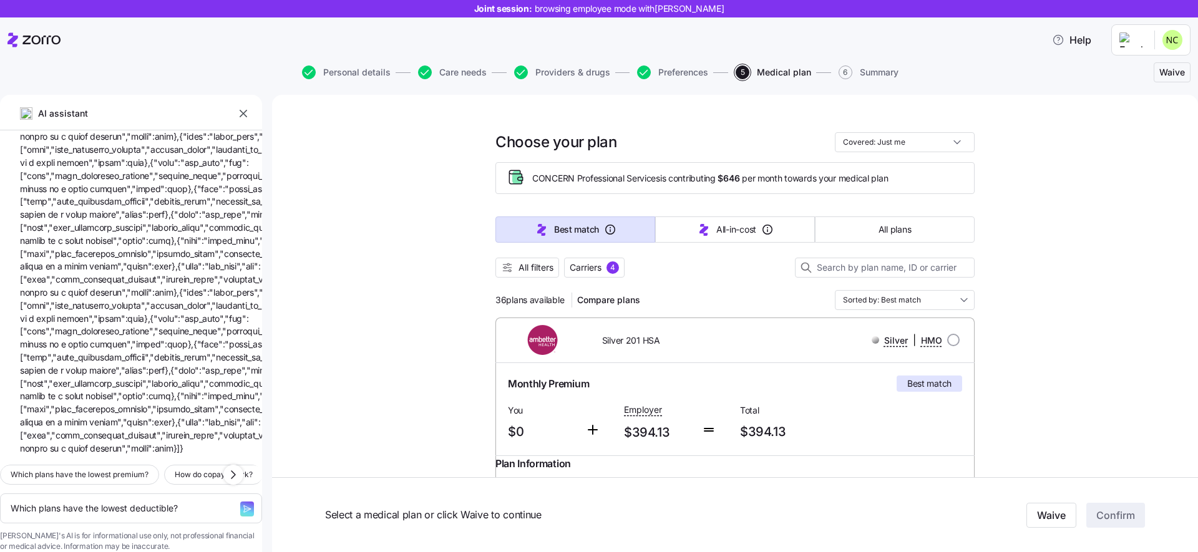
click at [242, 504] on icon "button" at bounding box center [247, 509] width 10 height 10
type textarea "x"
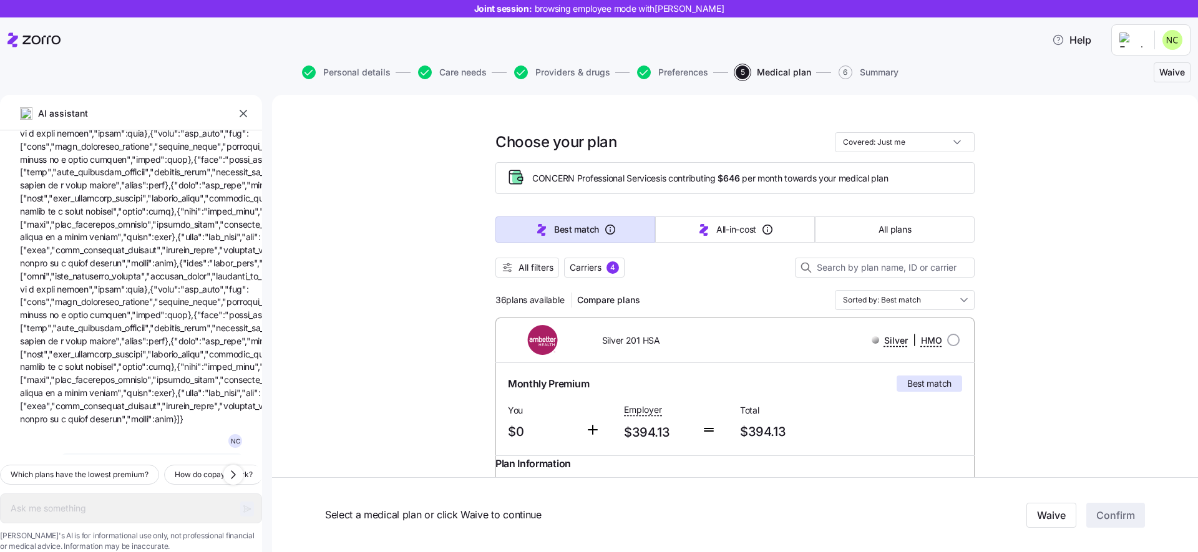
scroll to position [5799, 0]
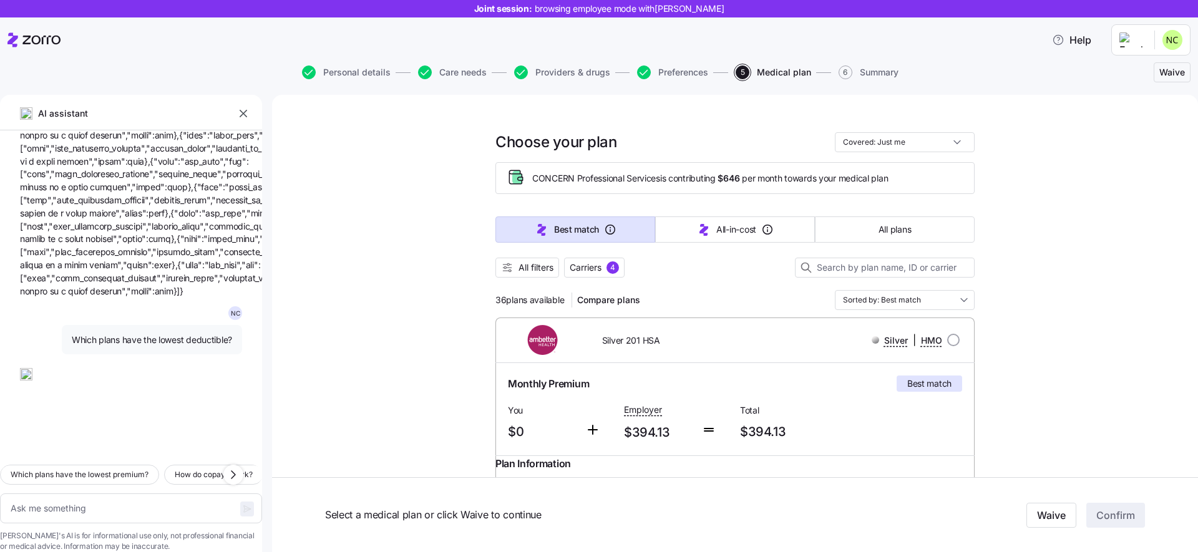
type textarea "x"
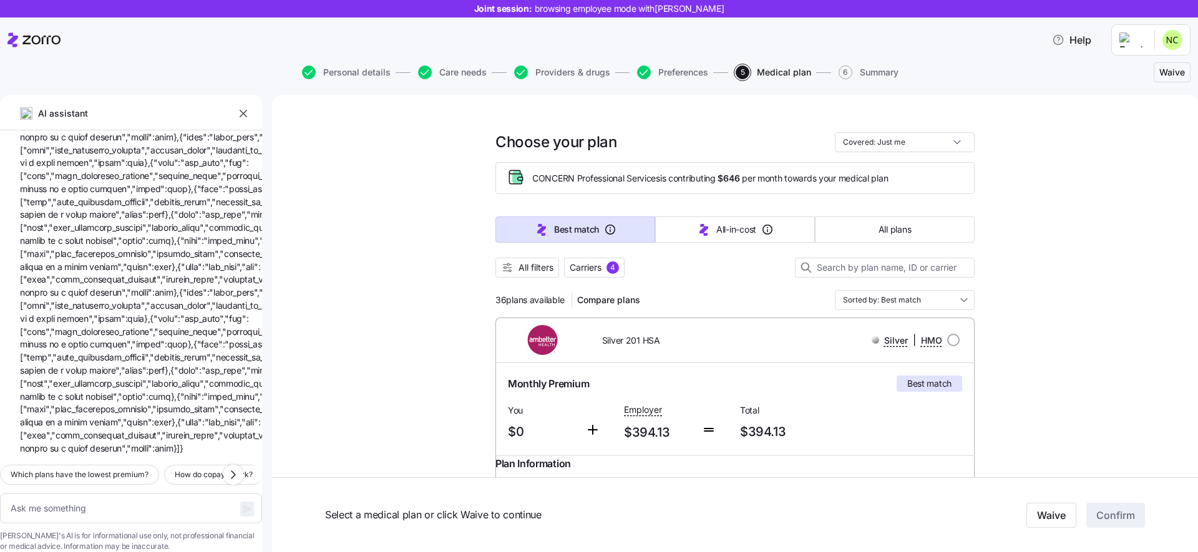
scroll to position [7642, 0]
click at [40, 116] on span "AI assistant" at bounding box center [62, 114] width 51 height 14
click at [21, 109] on img at bounding box center [26, 113] width 12 height 12
click at [1047, 45] on button "Help" at bounding box center [1071, 39] width 59 height 25
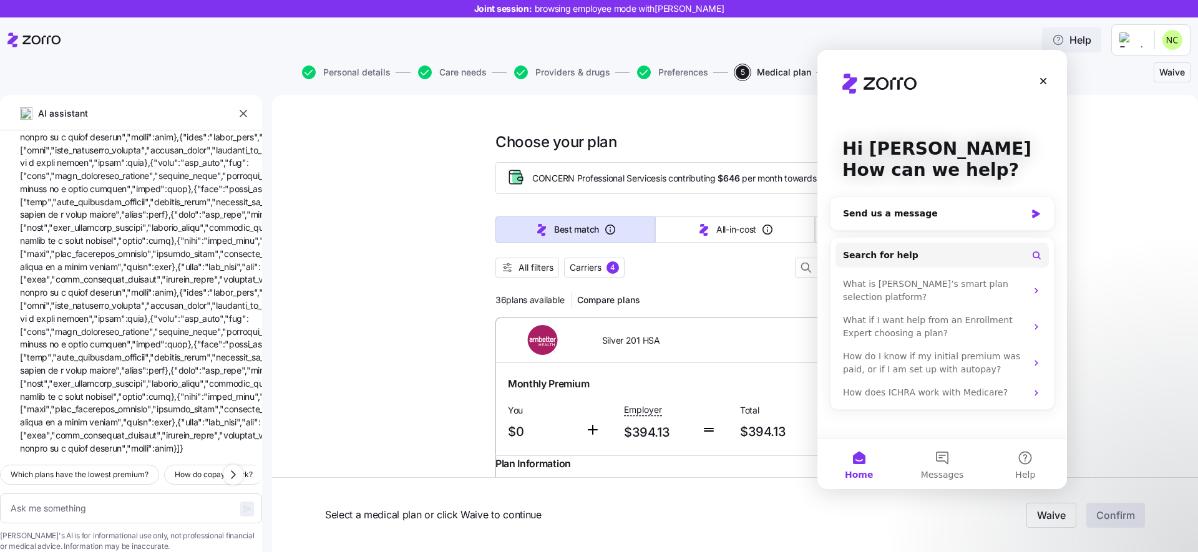
scroll to position [0, 0]
click at [914, 278] on div "What is Zorro’s smart plan selection platform?" at bounding box center [935, 291] width 184 height 26
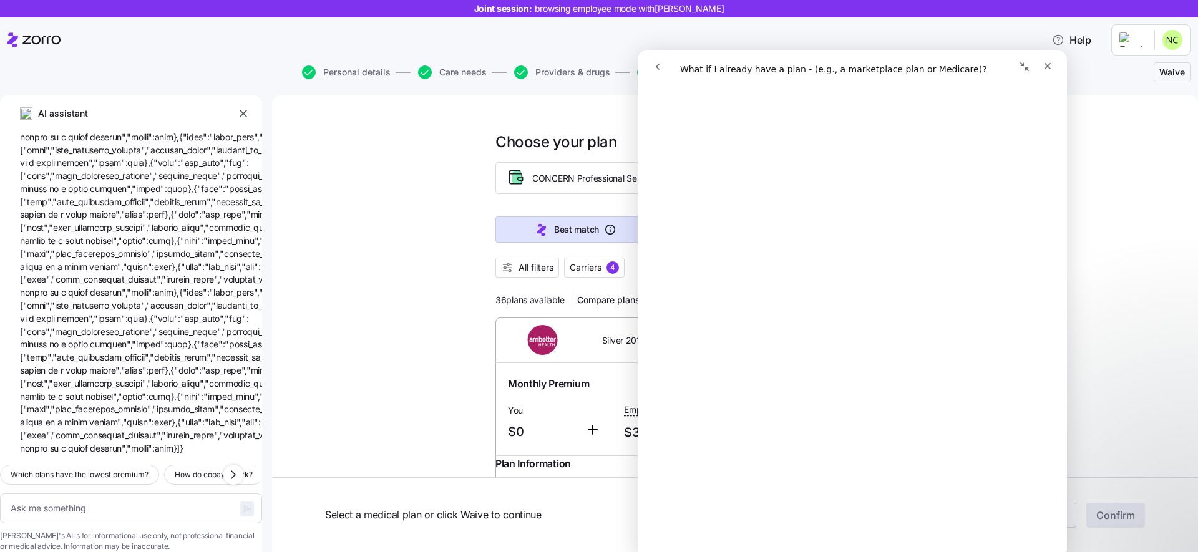
scroll to position [511, 0]
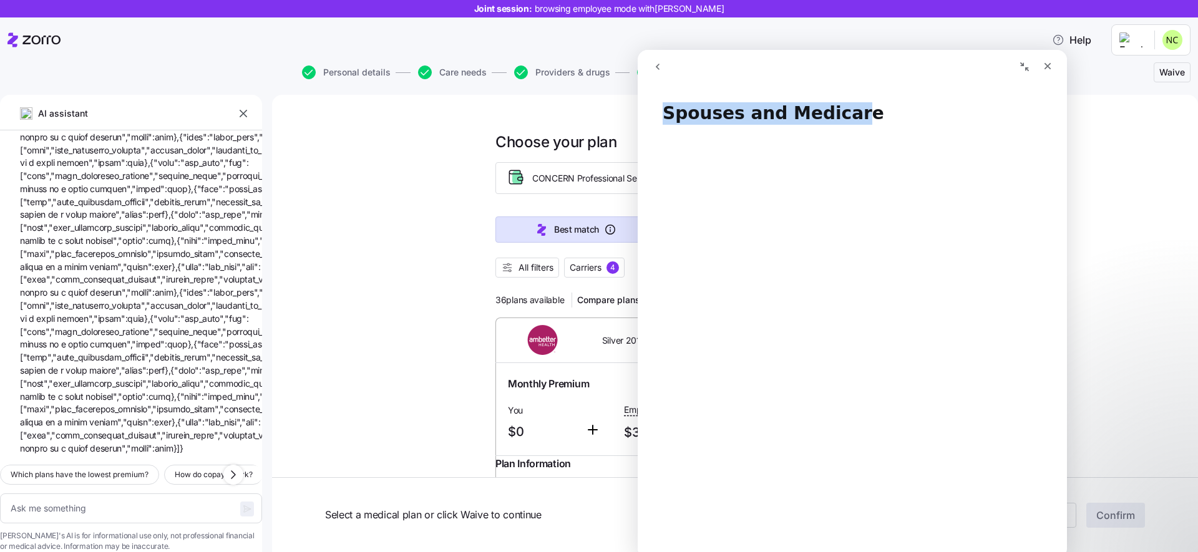
drag, startPoint x: 668, startPoint y: 115, endPoint x: 840, endPoint y: 119, distance: 172.3
click at [840, 119] on h1 "Spouses and Medicare" at bounding box center [852, 108] width 429 height 37
click at [853, 117] on h1 "Spouses and Medicare" at bounding box center [852, 108] width 429 height 37
drag, startPoint x: 852, startPoint y: 116, endPoint x: 660, endPoint y: 114, distance: 191.6
click at [660, 114] on h1 "Spouses and Medicare" at bounding box center [852, 108] width 429 height 37
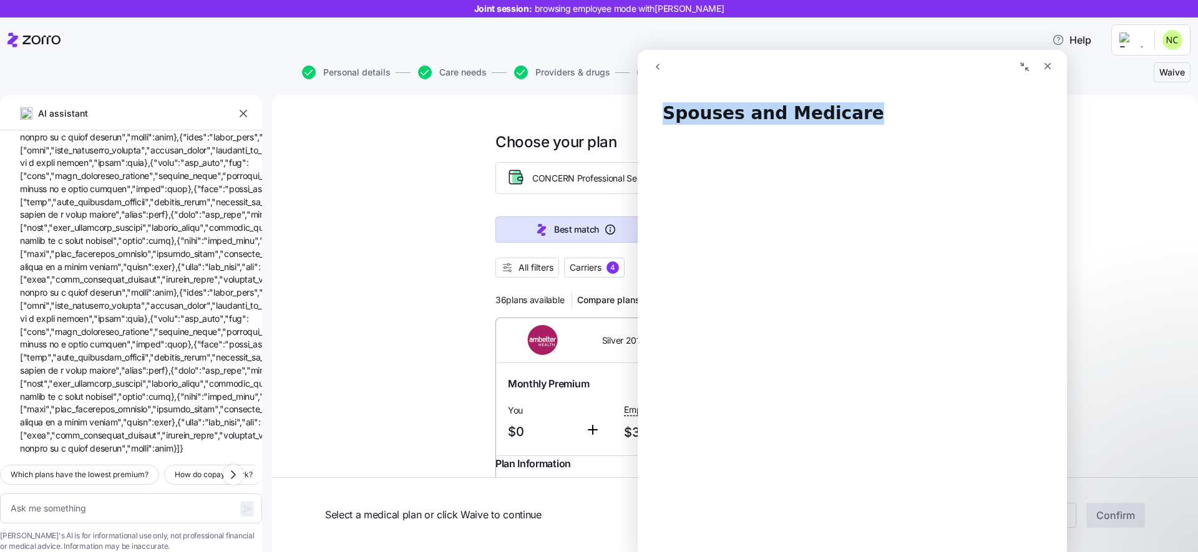
copy h1 "Spouses and Medicare"
click at [659, 64] on icon "go back" at bounding box center [658, 67] width 10 height 10
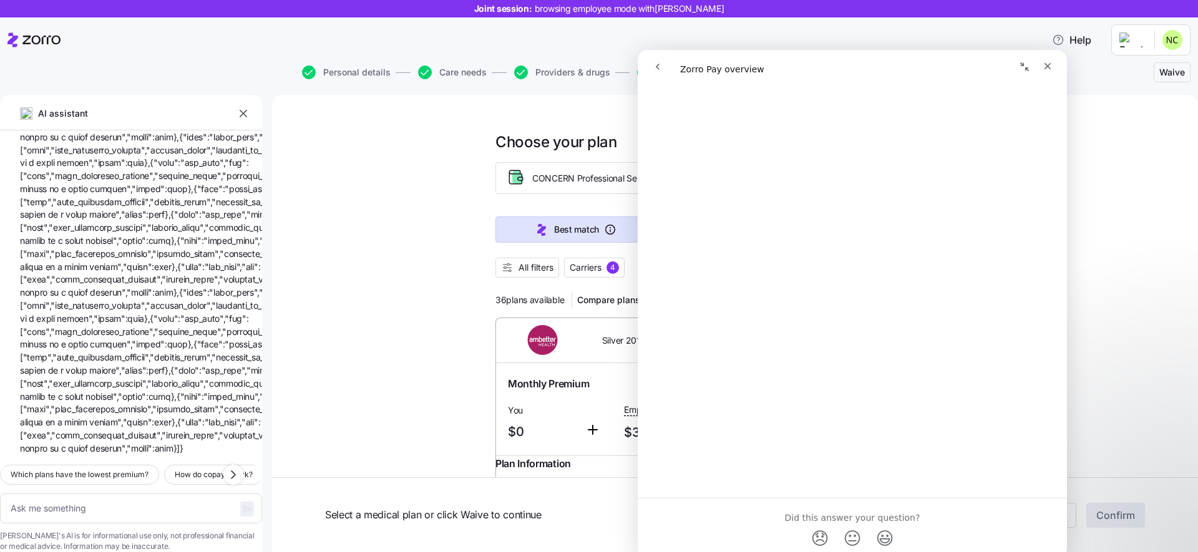
scroll to position [0, 0]
click at [660, 70] on icon "go back" at bounding box center [658, 67] width 10 height 10
click at [877, 542] on link "Open in help center" at bounding box center [853, 540] width 100 height 10
click at [551, 346] on img at bounding box center [544, 340] width 77 height 30
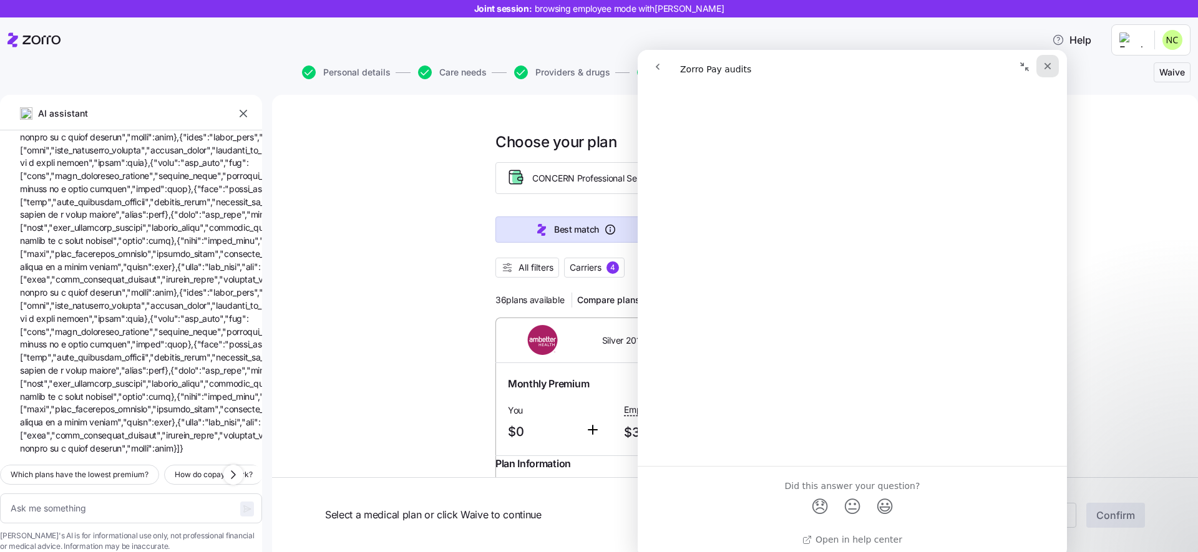
click at [1050, 71] on div "Close" at bounding box center [1048, 66] width 22 height 22
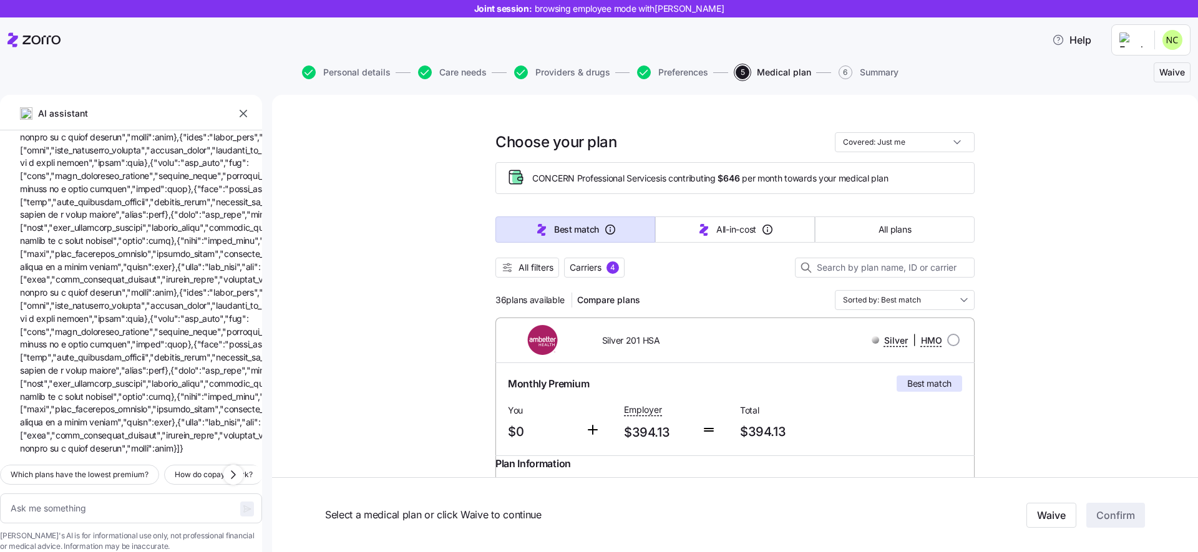
scroll to position [0, 0]
click at [951, 336] on input "radio" at bounding box center [953, 340] width 12 height 12
radio input "true"
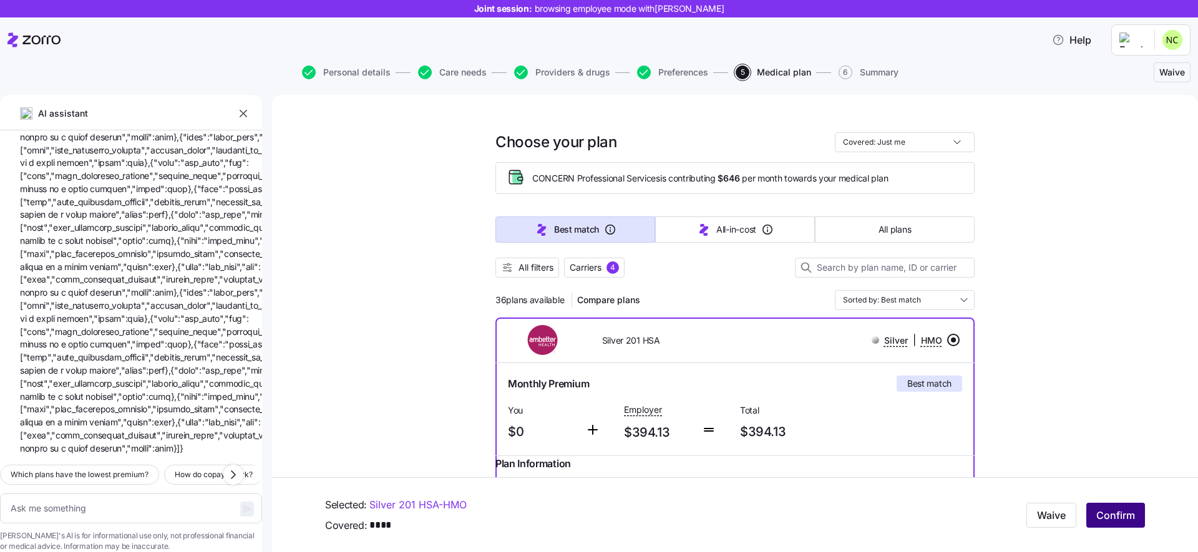
click at [1103, 518] on span "Confirm" at bounding box center [1116, 515] width 39 height 15
type textarea "x"
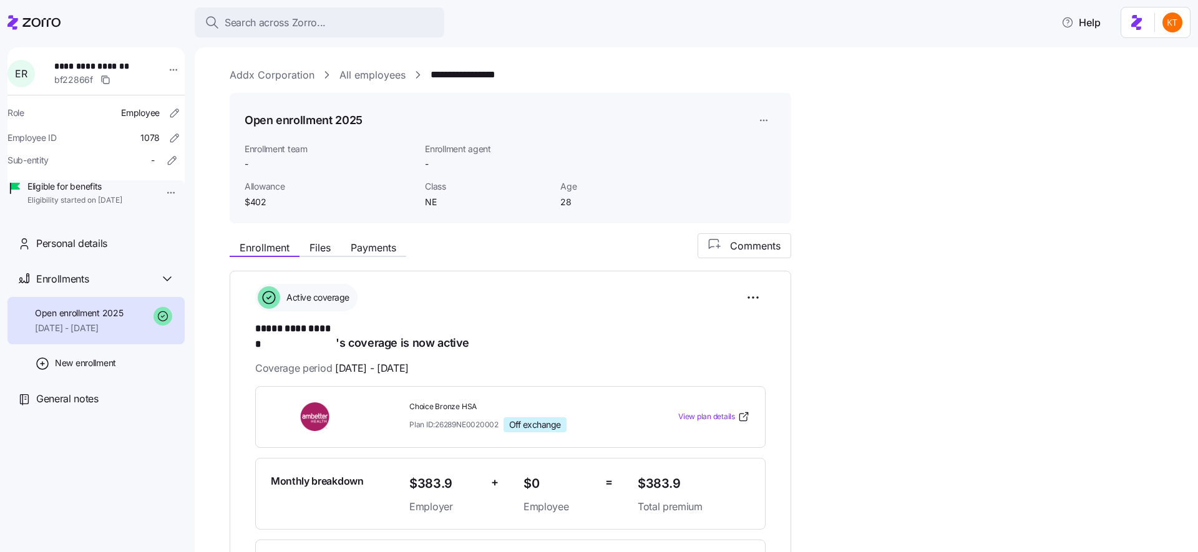
scroll to position [343, 0]
